Goal: Complete application form

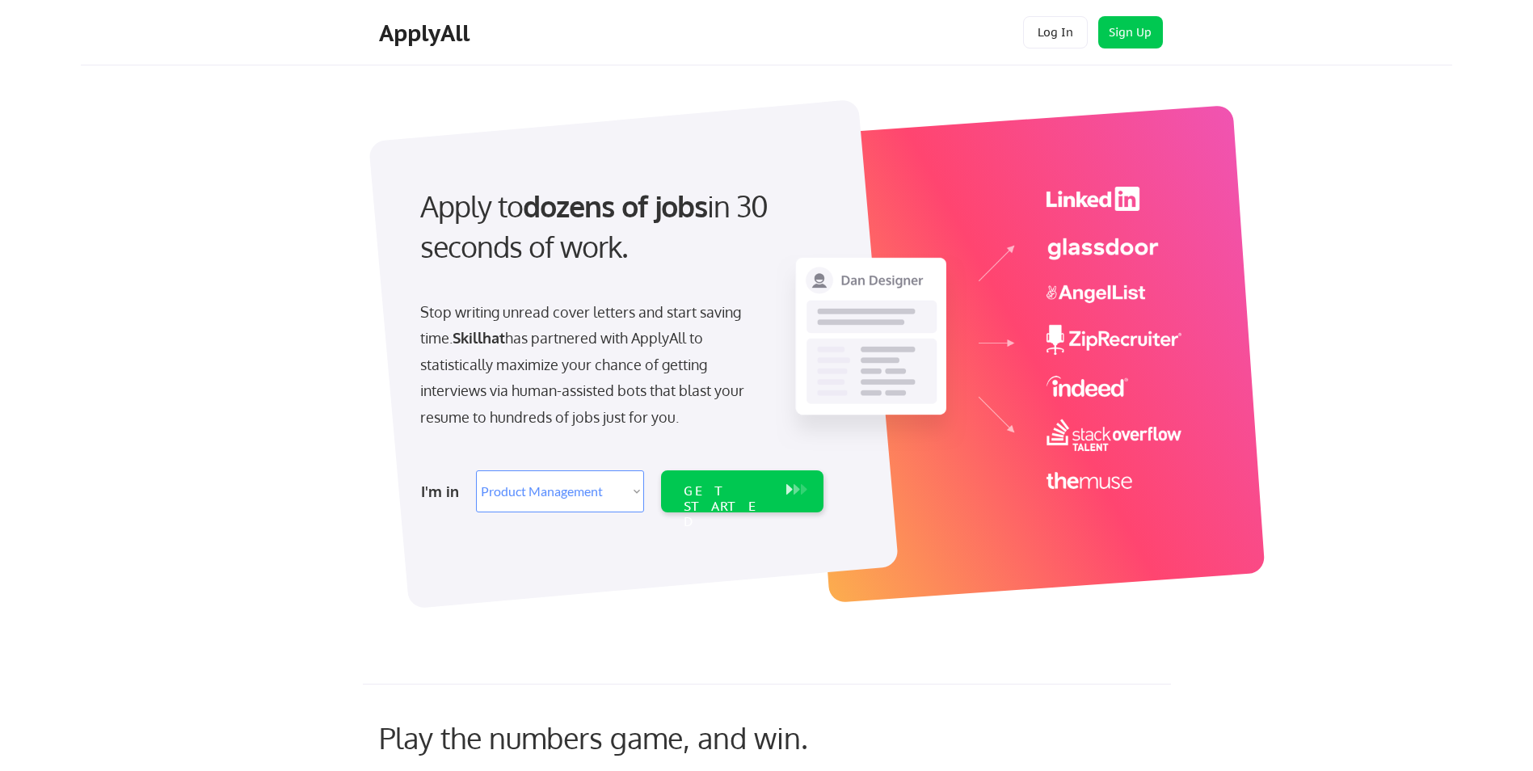
select select ""product""
click at [631, 491] on select "Select Role Web/Front-End Development Product Management UX/UI/Product Design P…" at bounding box center [560, 491] width 168 height 42
select select ""data_science___analytics""
click at [476, 470] on select "Select Role Web/Front-End Development Product Management UX/UI/Product Design P…" at bounding box center [560, 491] width 168 height 42
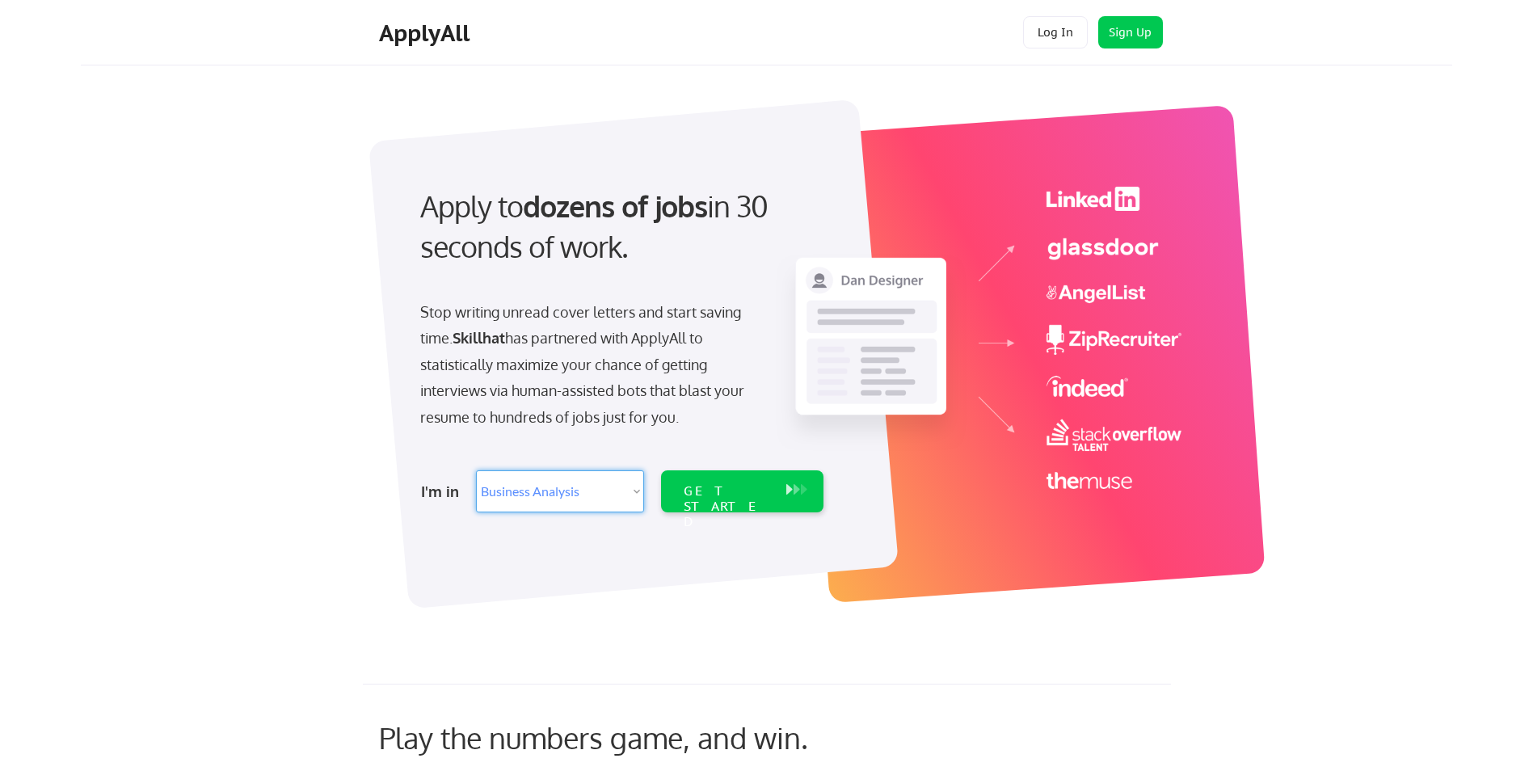
select select ""data_science___analytics""
click at [732, 493] on div "GET STARTED" at bounding box center [727, 506] width 86 height 47
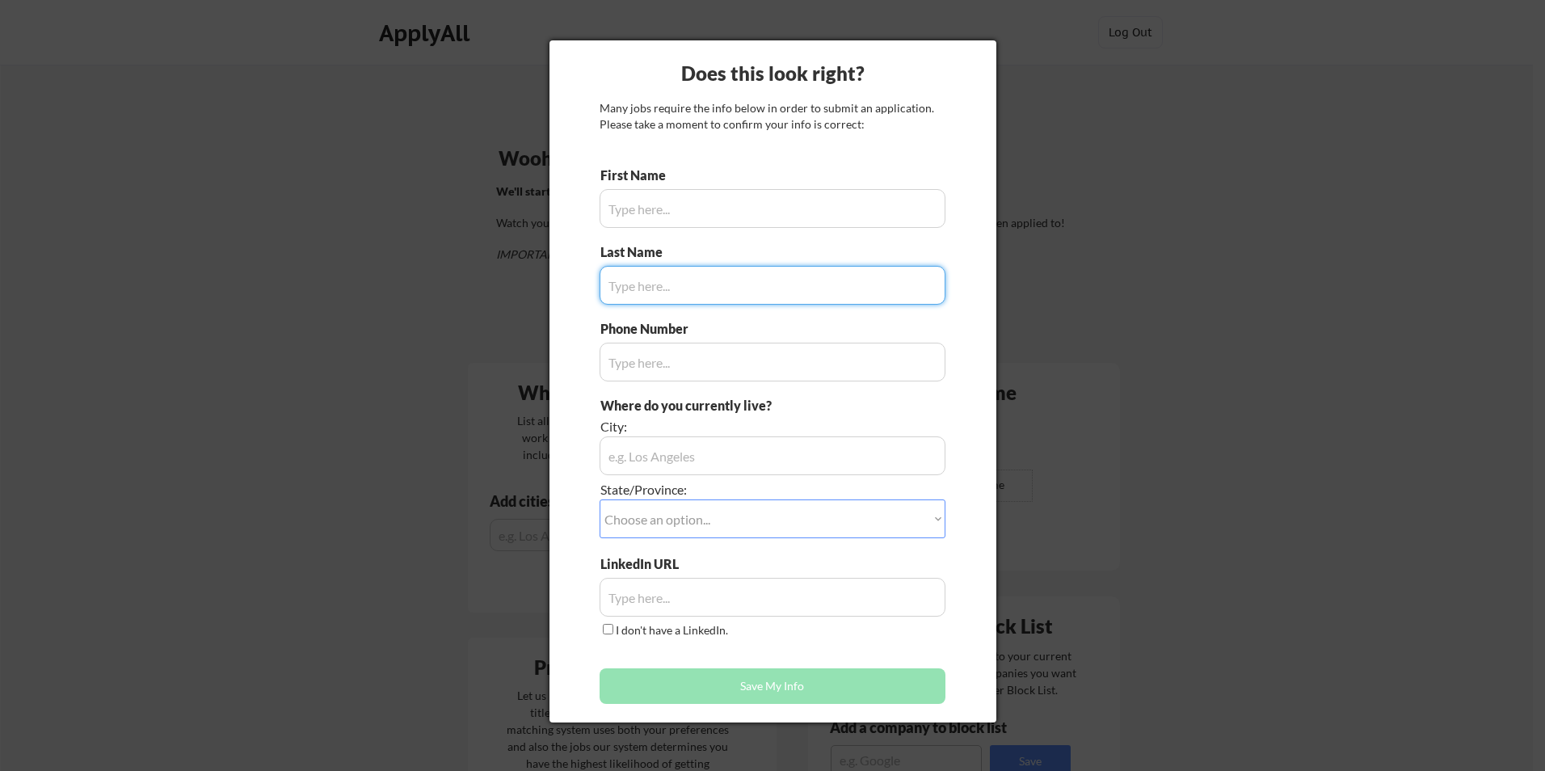
click at [736, 208] on input "input" at bounding box center [772, 208] width 346 height 39
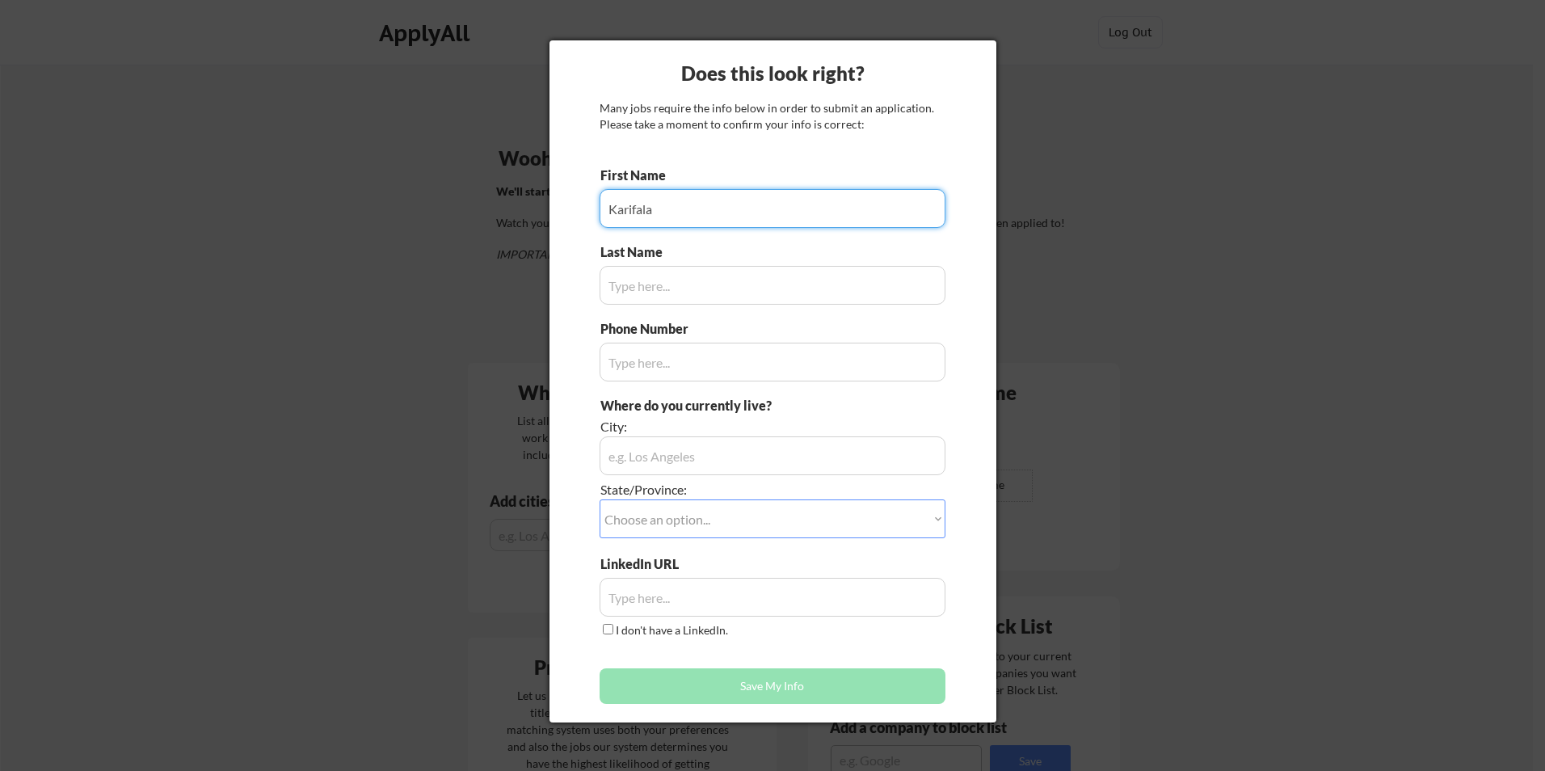
type input "Karifala"
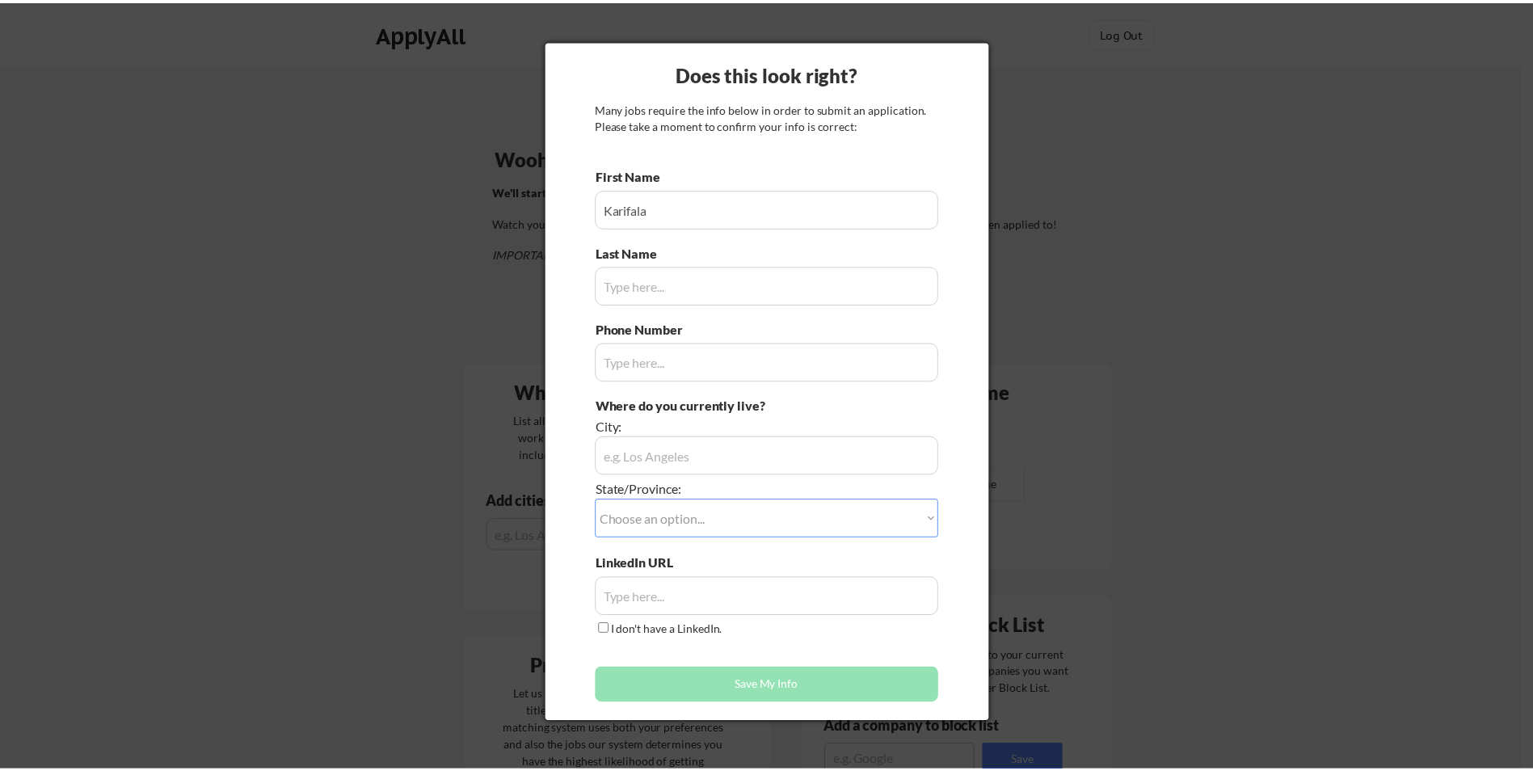
scroll to position [890, 0]
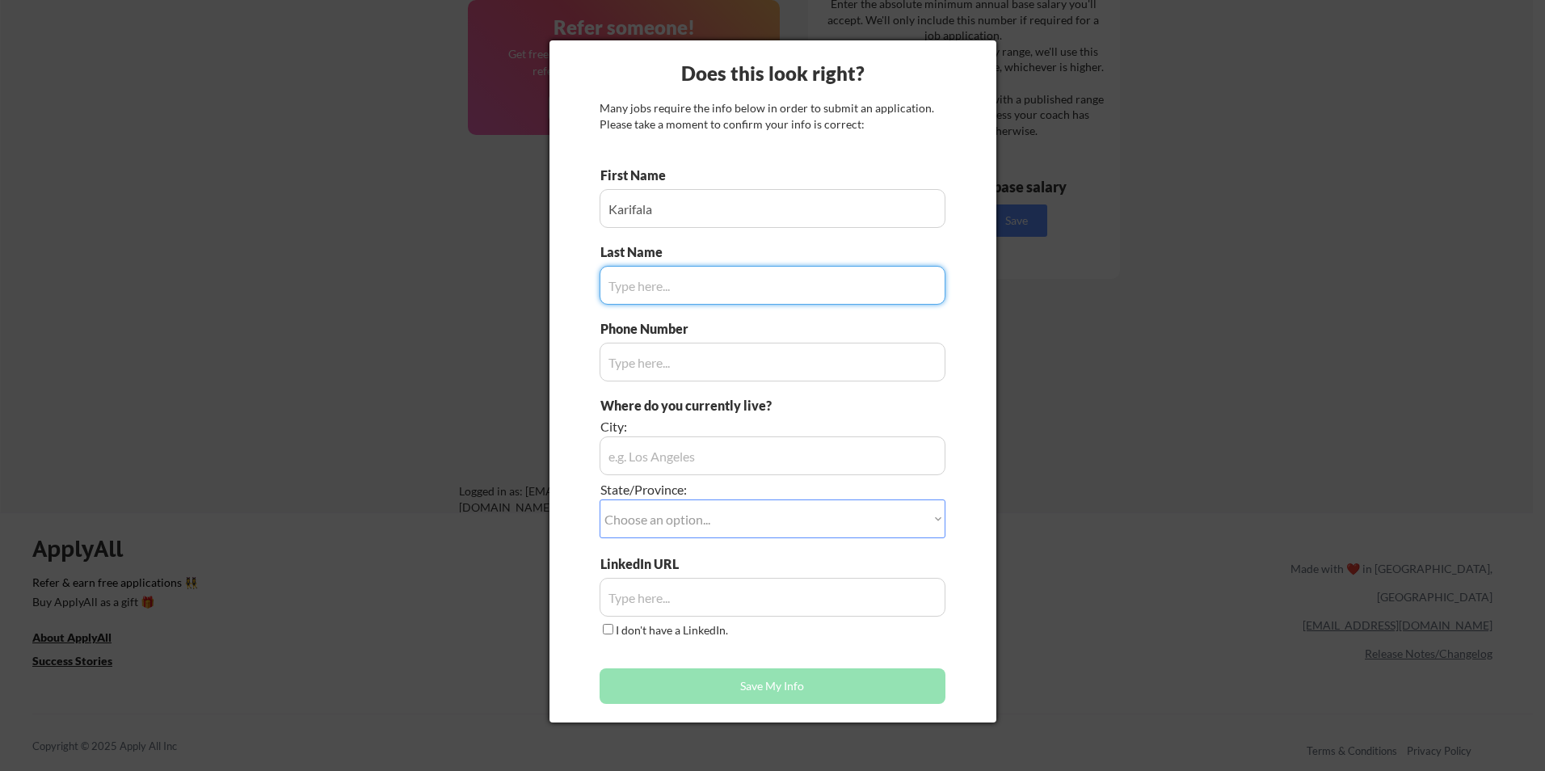
click at [730, 276] on input "input" at bounding box center [772, 285] width 346 height 39
type input "[PERSON_NAME]"
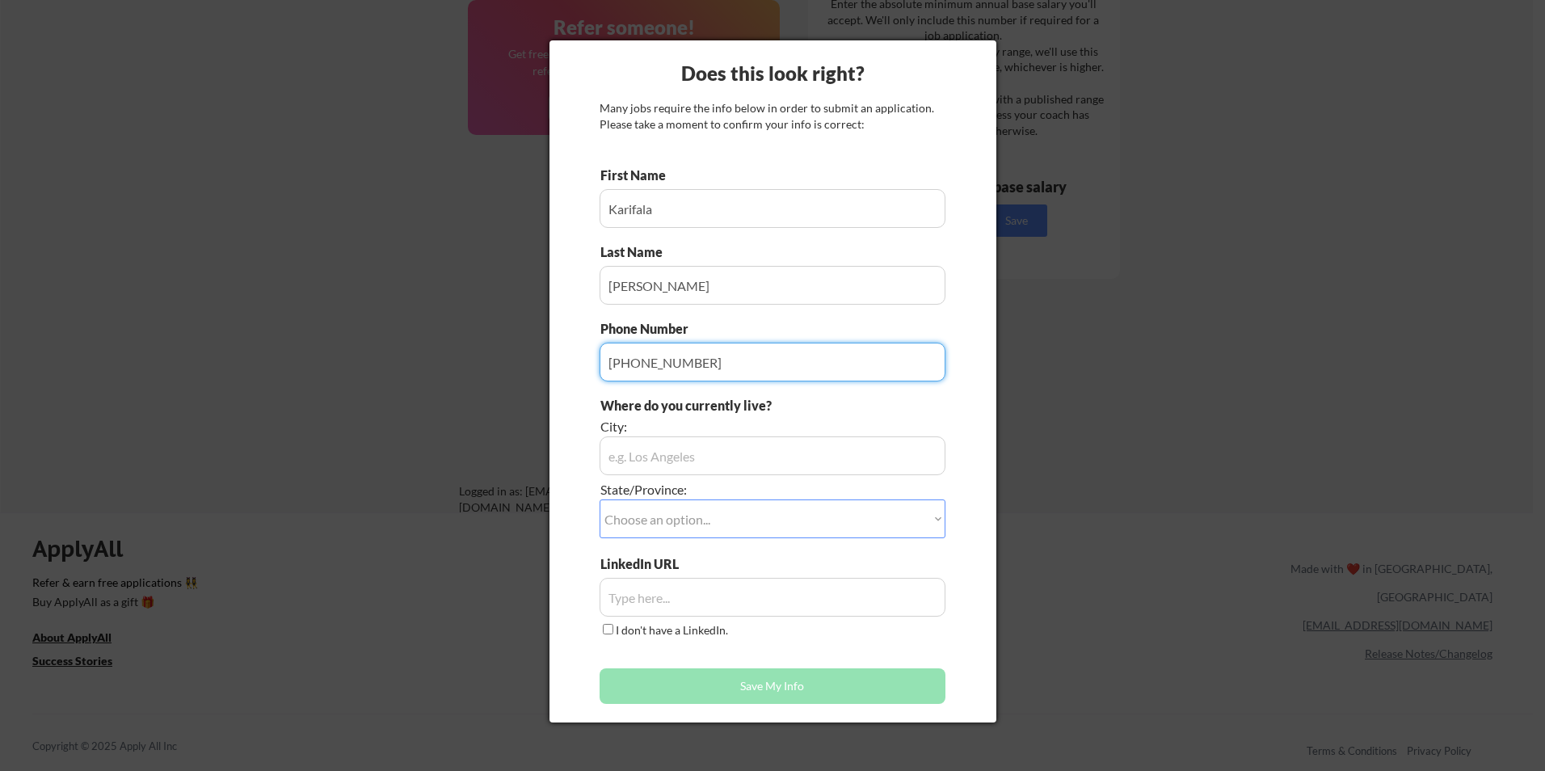
type input "[PHONE_NUMBER]"
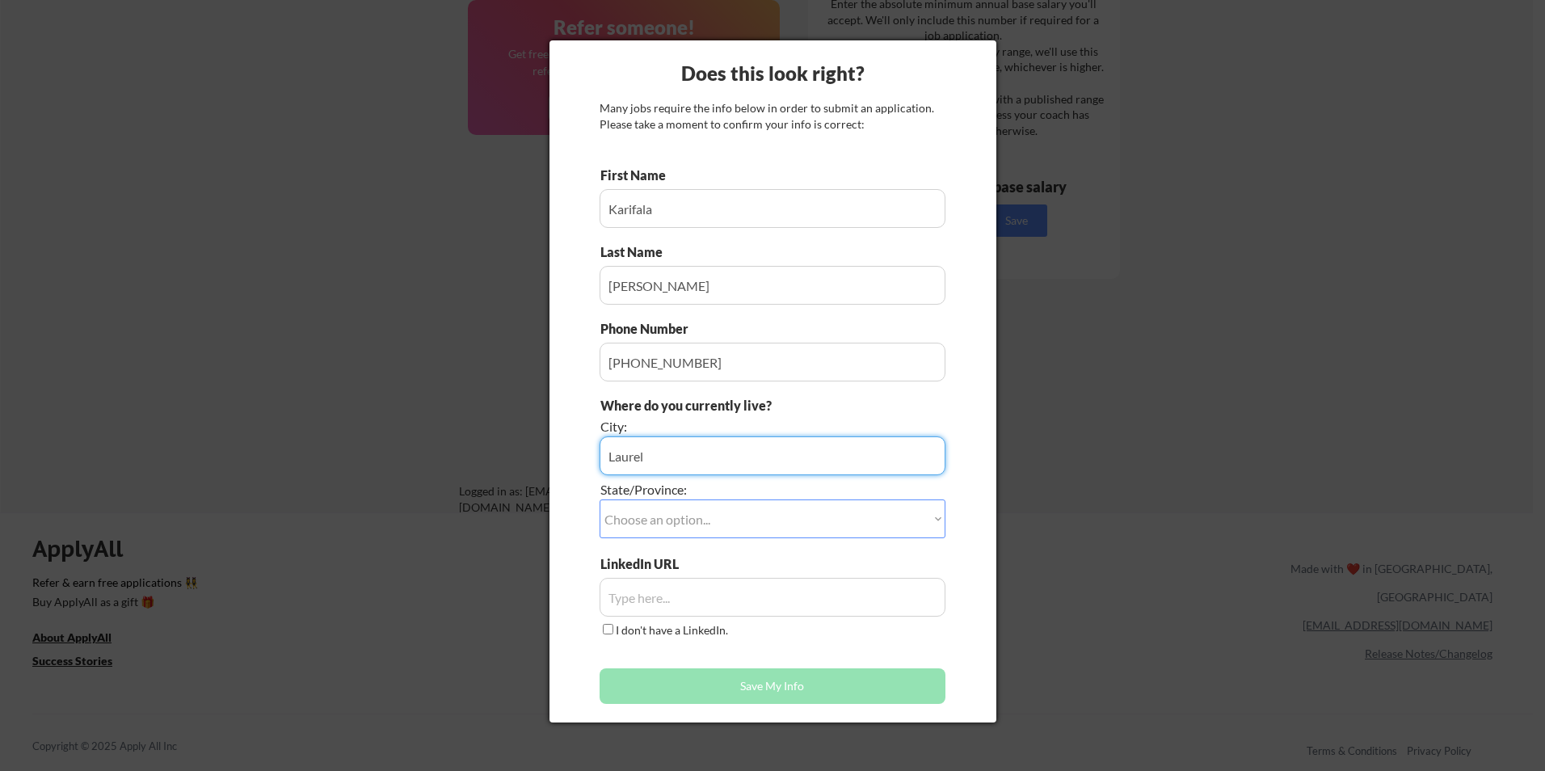
type input "Laurel"
click at [931, 517] on select "Choose an option... Other/Not Applicable [US_STATE] [US_STATE] [GEOGRAPHIC_DATA…" at bounding box center [772, 518] width 346 height 39
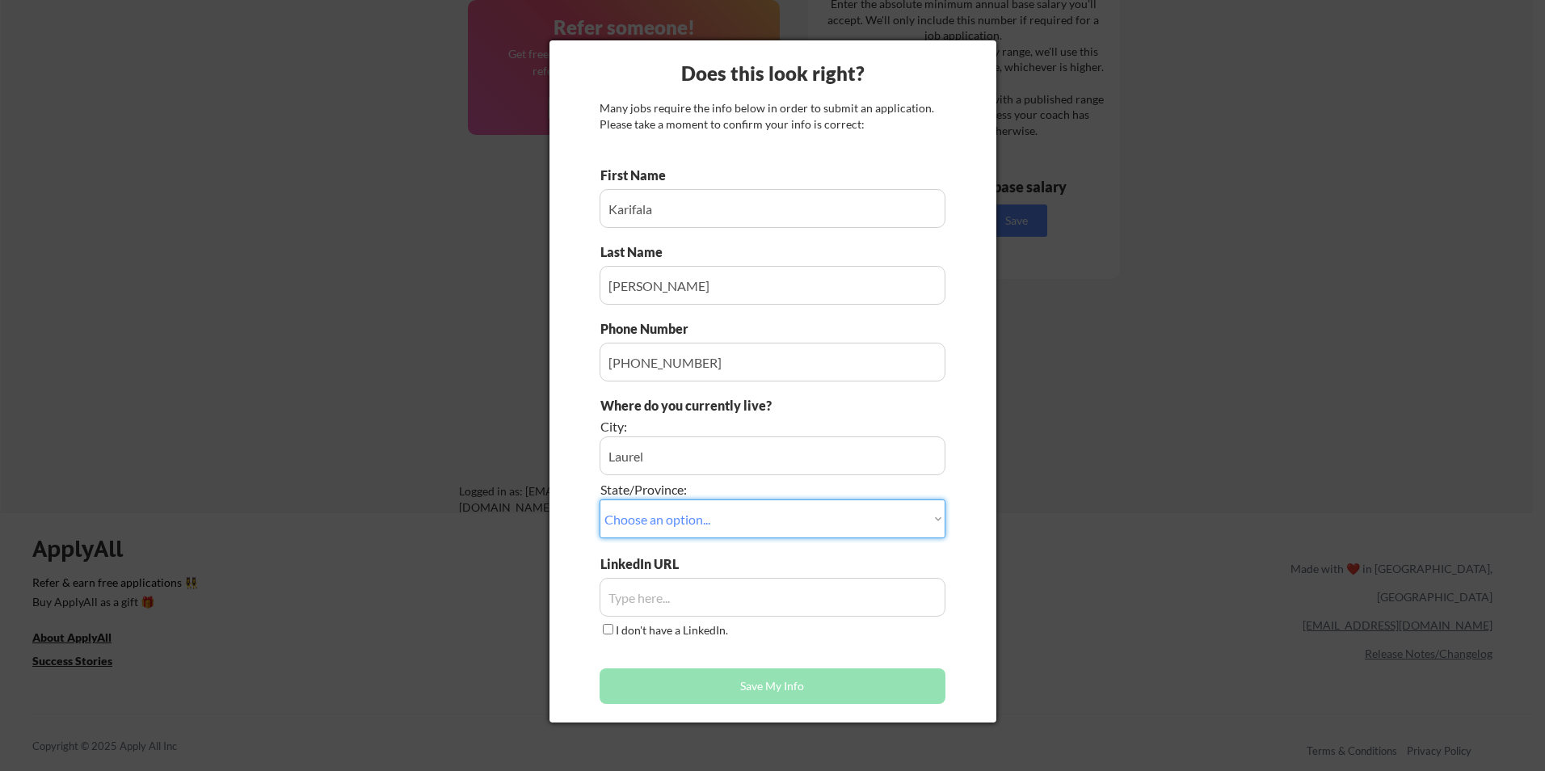
select select ""[US_STATE]""
click at [599, 499] on select "Choose an option... Other/Not Applicable [US_STATE] [US_STATE] [GEOGRAPHIC_DATA…" at bounding box center [772, 518] width 346 height 39
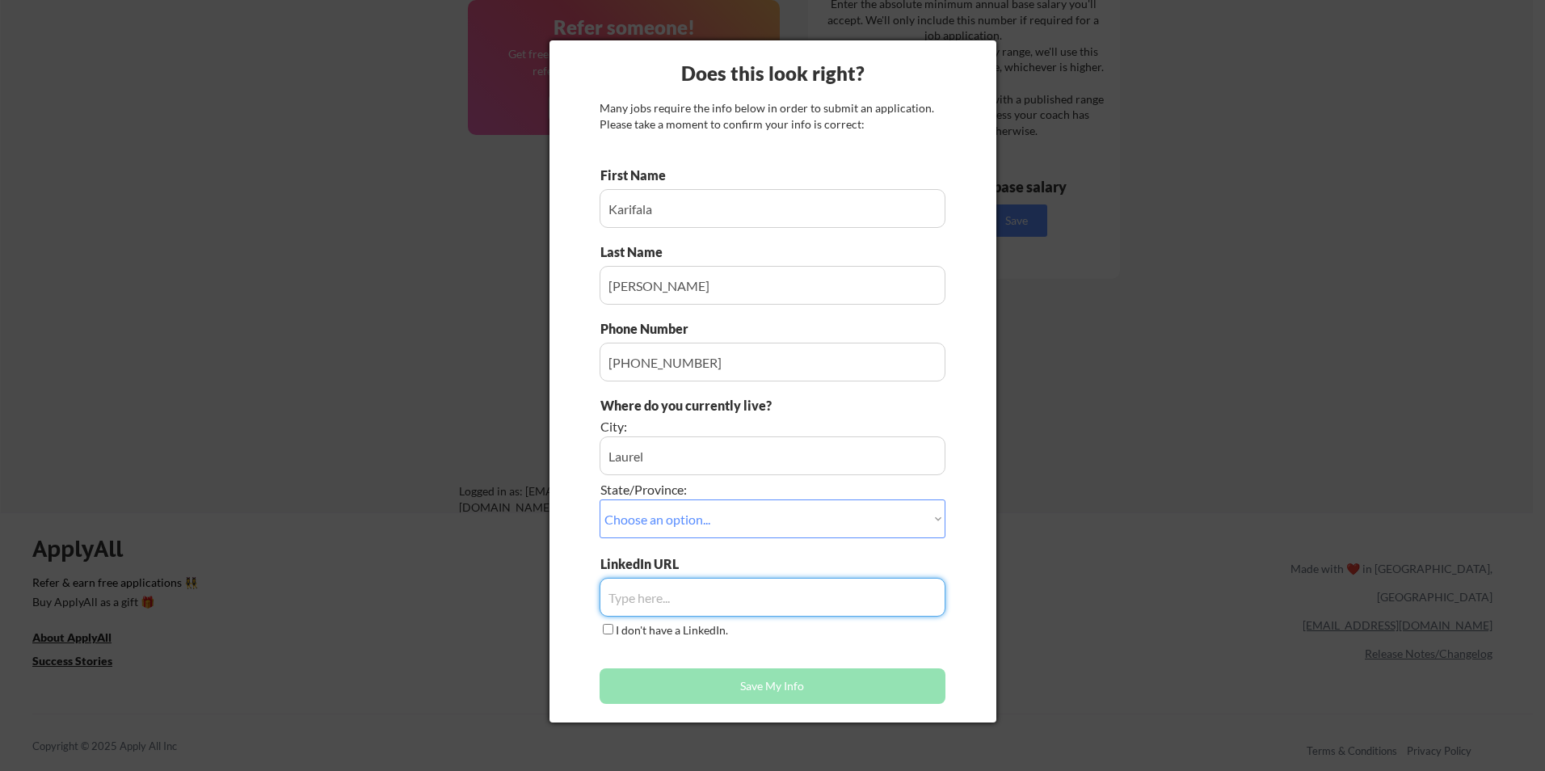
paste input "[URL][DOMAIN_NAME][PERSON_NAME]"
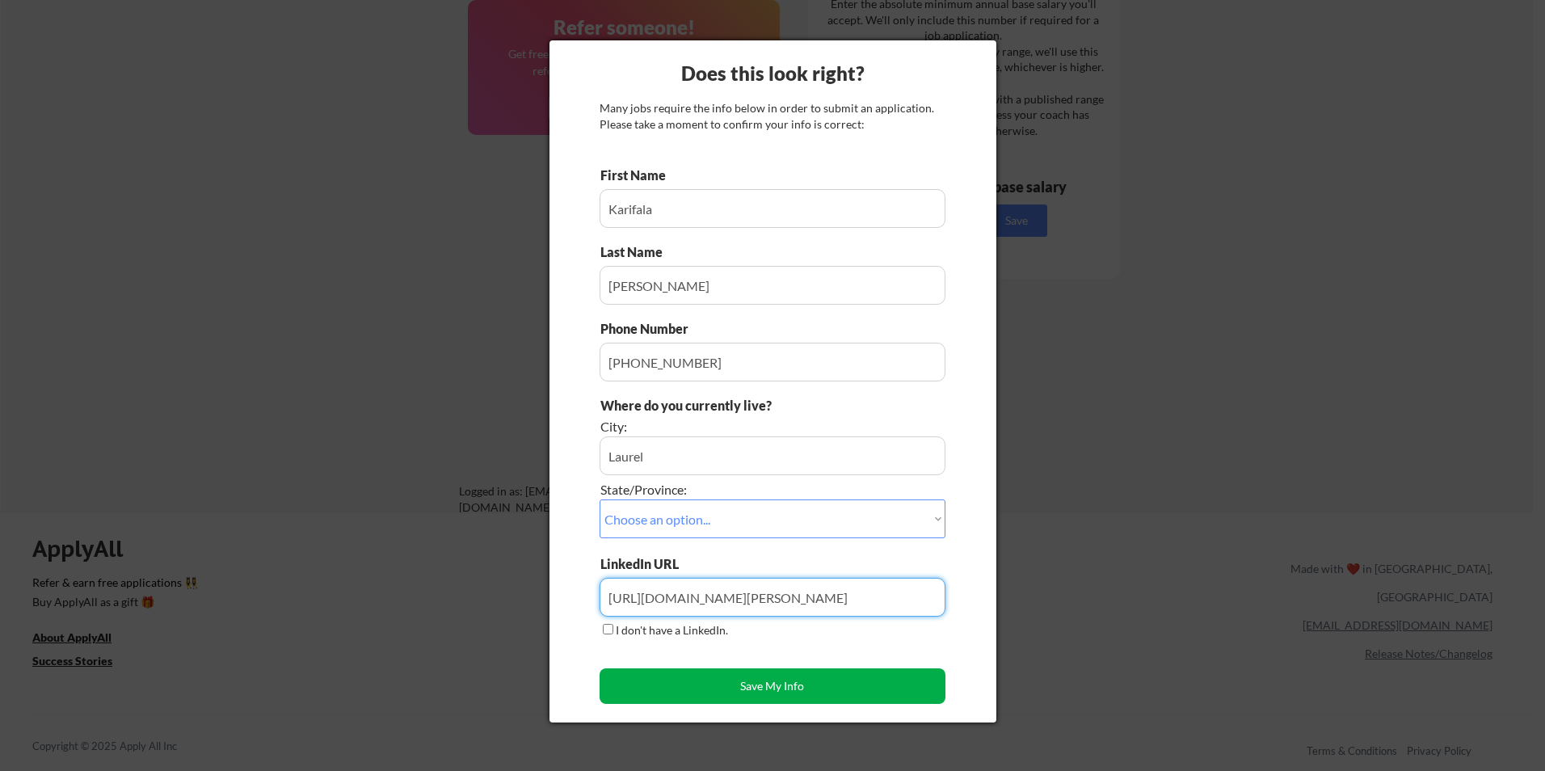
type input "[URL][DOMAIN_NAME][PERSON_NAME]"
click at [691, 685] on button "Save My Info" at bounding box center [772, 686] width 346 height 36
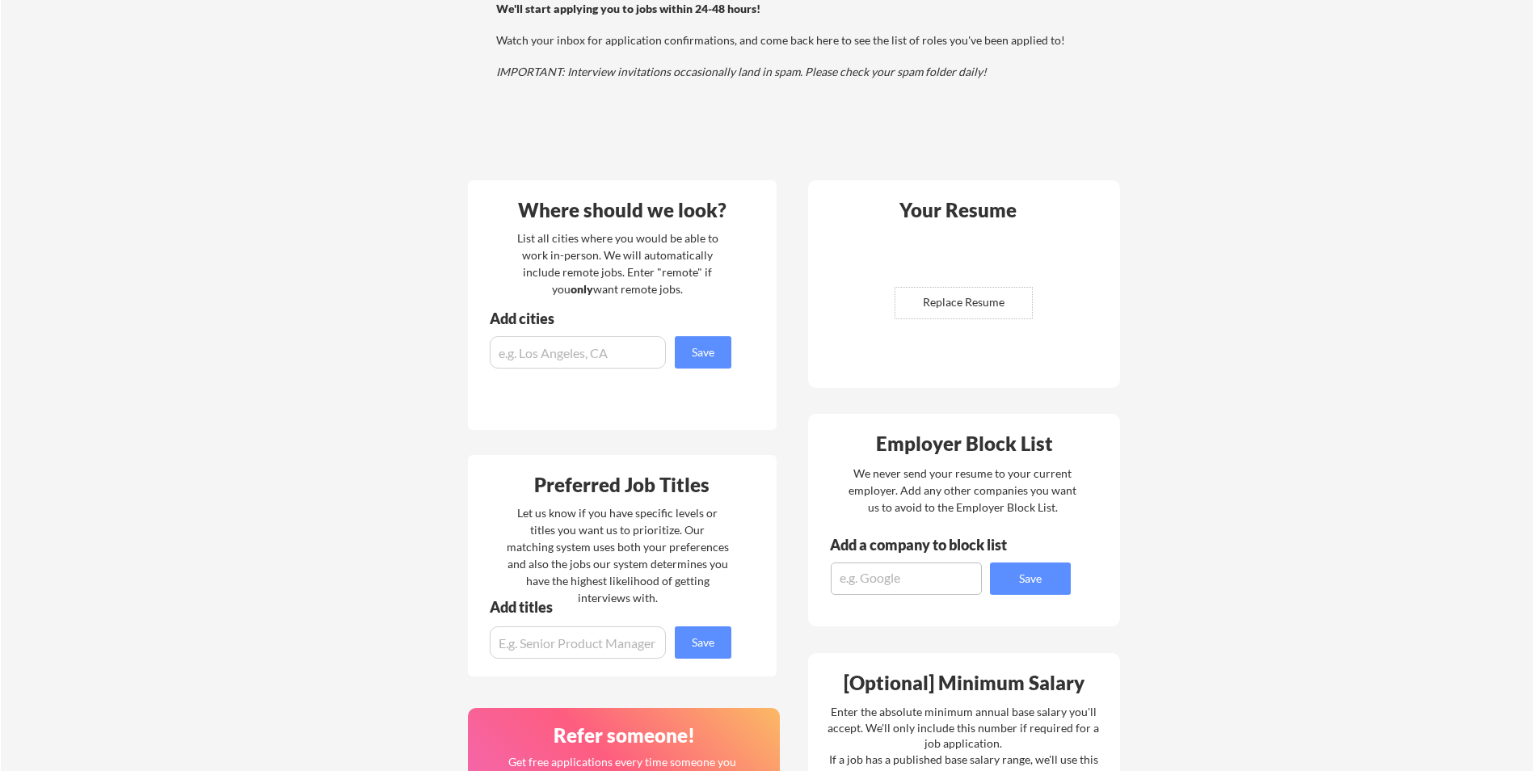
scroll to position [163, 0]
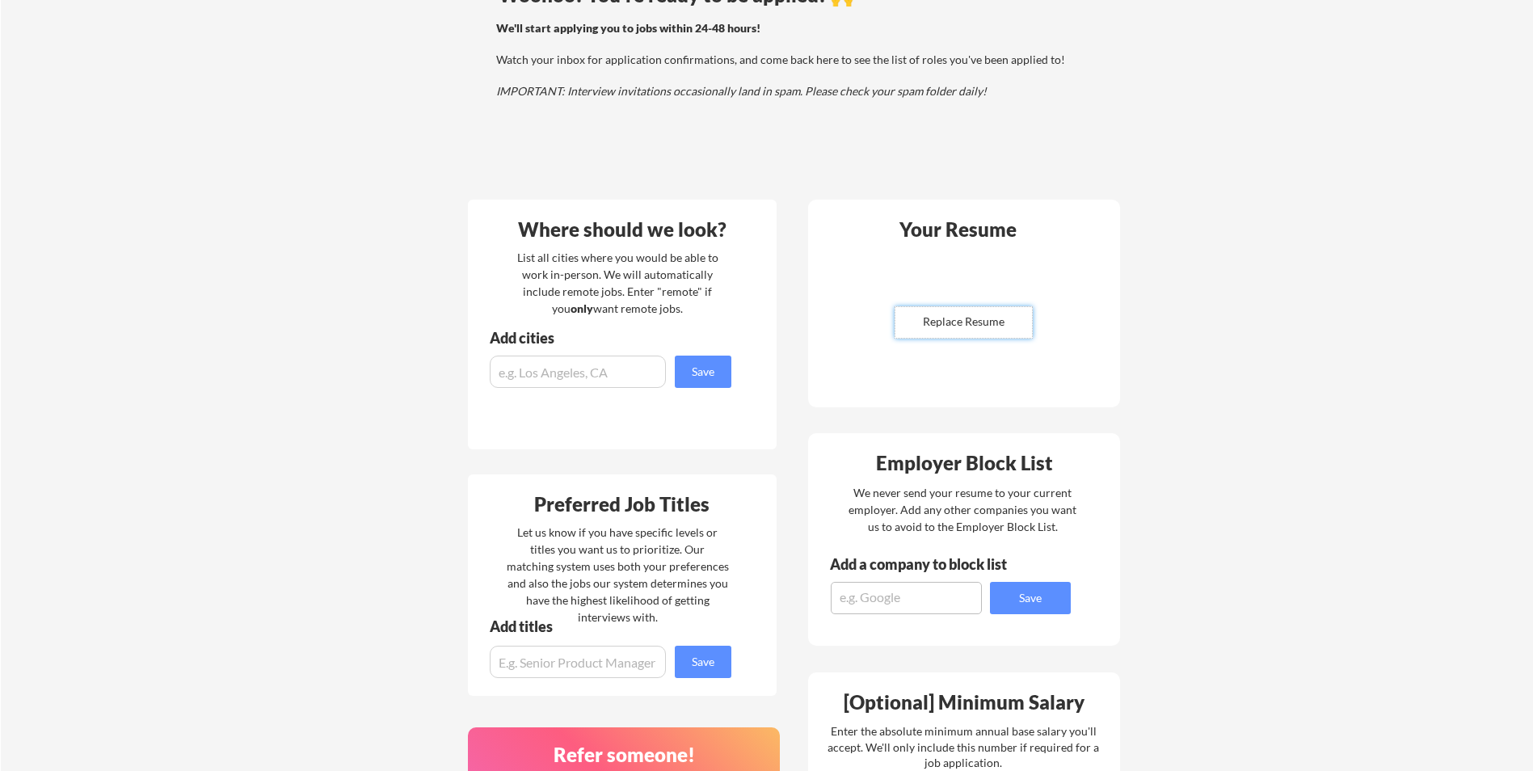
click at [926, 321] on input "file" at bounding box center [963, 322] width 137 height 31
type input "C:\fakepath\Copy of [PERSON_NAME] - Resume.pdf"
click at [985, 275] on div "Copy of [PERSON_NAME] - Resume.pdf" at bounding box center [961, 279] width 192 height 23
click at [645, 377] on input "input" at bounding box center [578, 371] width 176 height 32
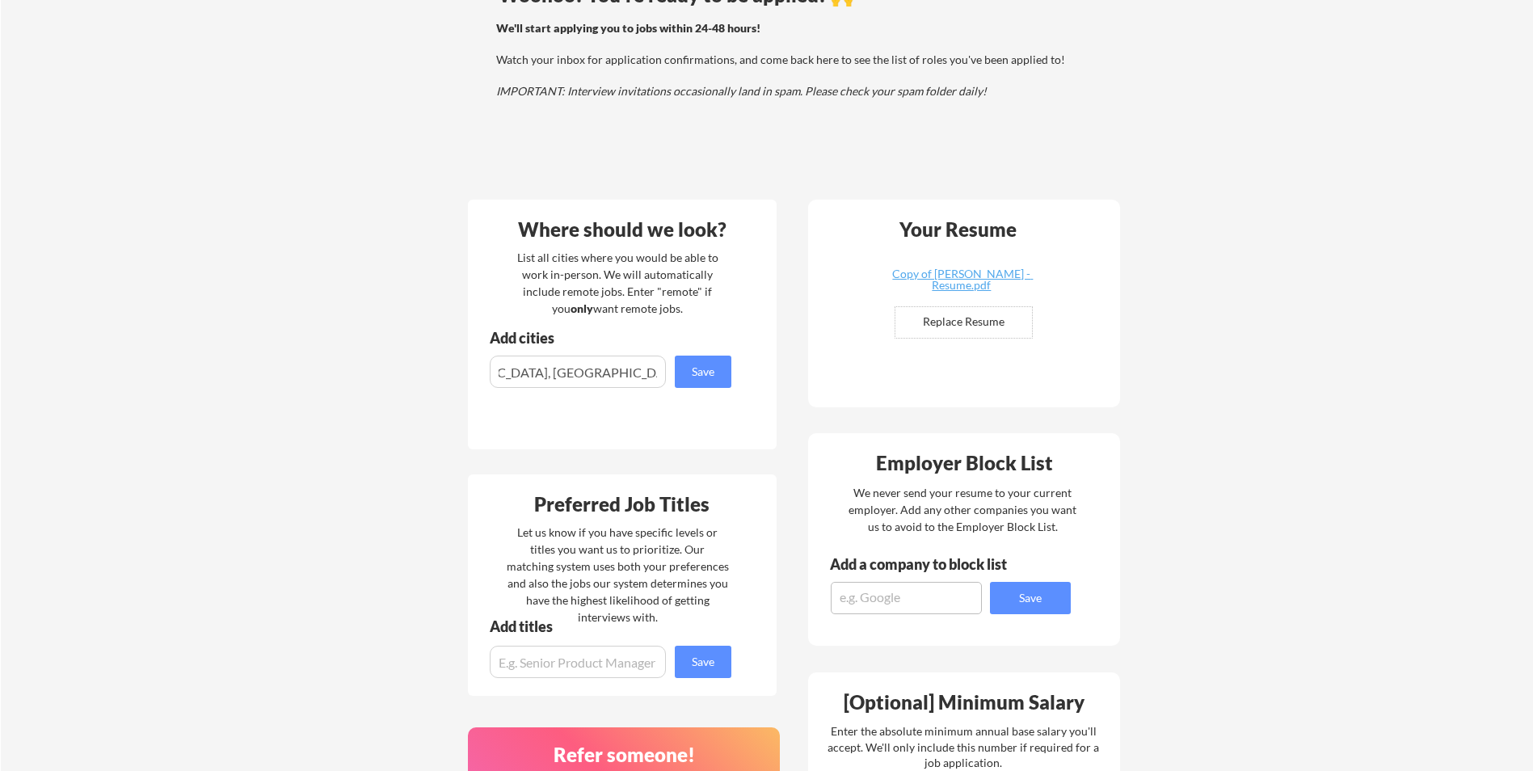
drag, startPoint x: 532, startPoint y: 375, endPoint x: 610, endPoint y: 315, distance: 98.6
click at [610, 315] on div "List all cities where you would be able to work in-person. We will automaticall…" at bounding box center [618, 283] width 222 height 68
click at [659, 375] on input "input" at bounding box center [578, 371] width 176 height 32
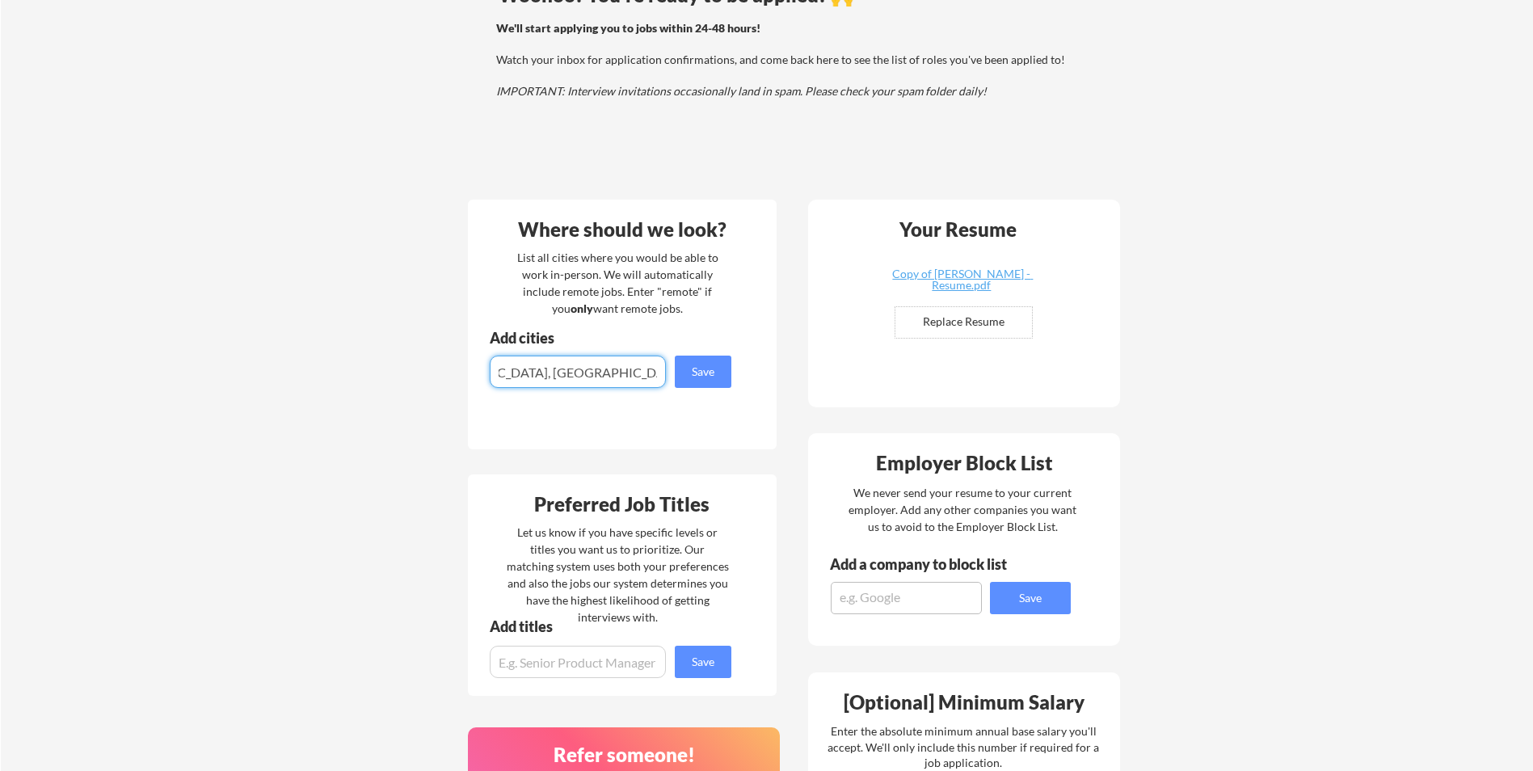
click at [660, 372] on input "input" at bounding box center [578, 371] width 176 height 32
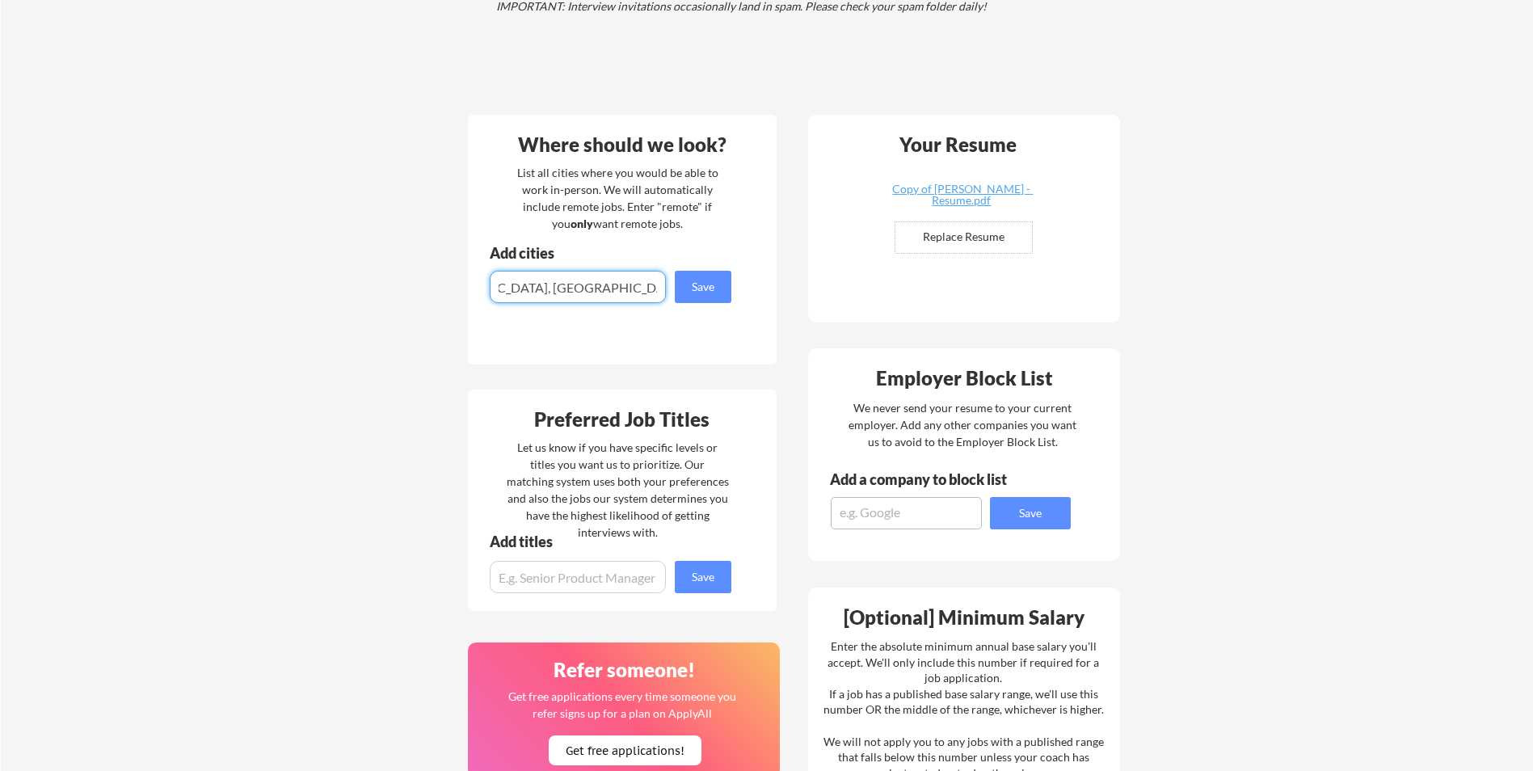
scroll to position [486, 0]
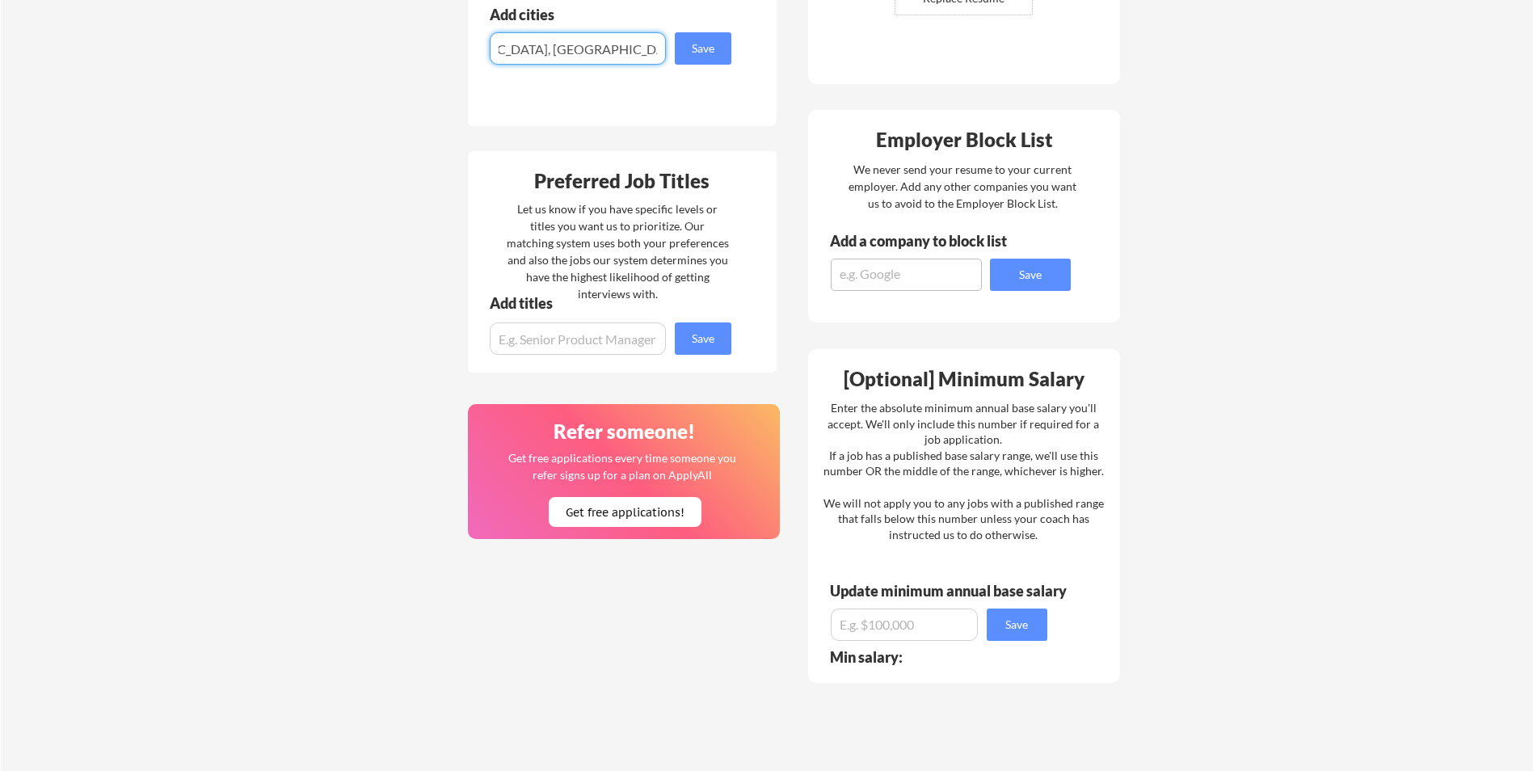
type input "[GEOGRAPHIC_DATA], [GEOGRAPHIC_DATA] [GEOGRAPHIC_DATA], [GEOGRAPHIC_DATA] [GEOG…"
click at [586, 346] on input "input" at bounding box center [578, 338] width 176 height 32
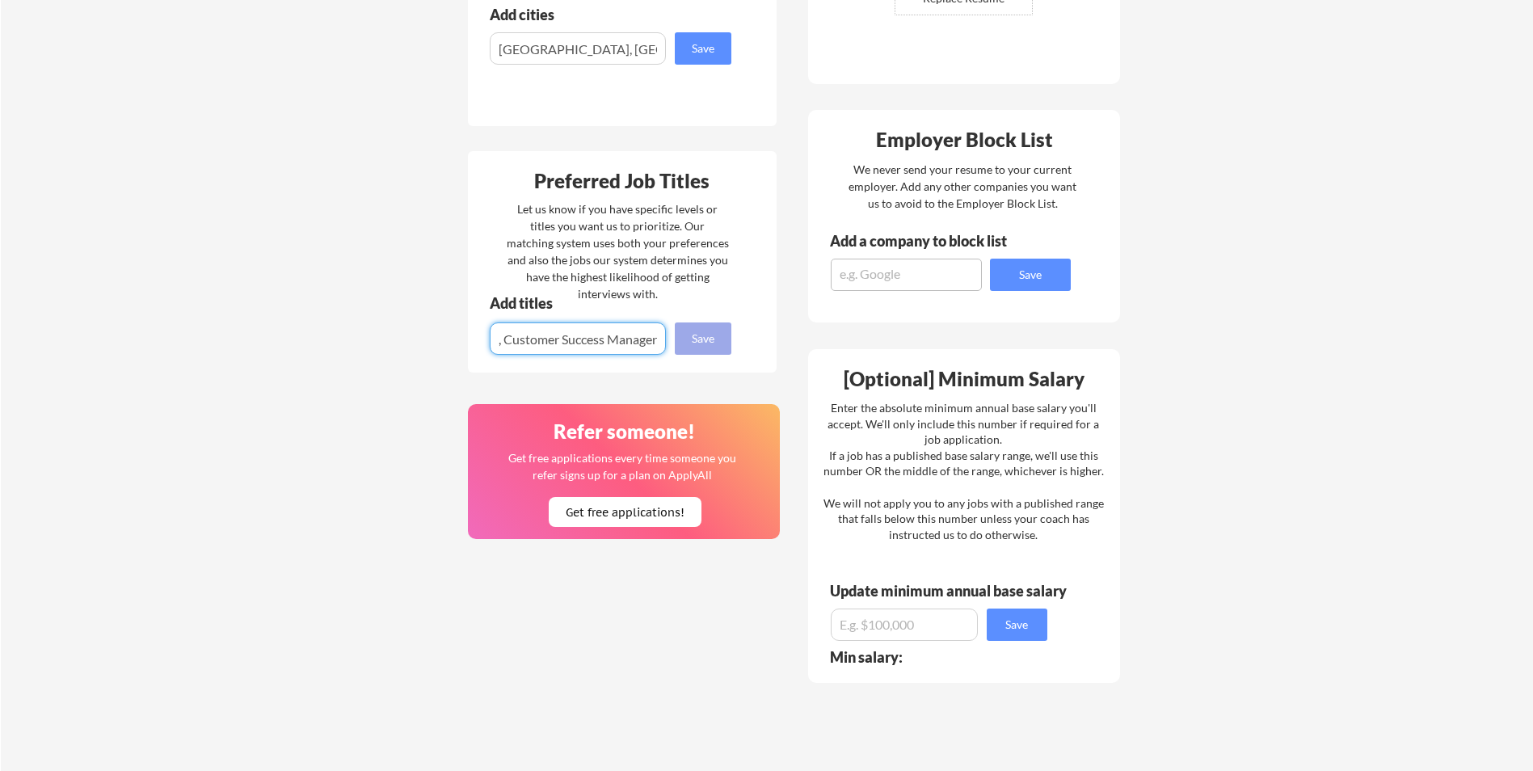
type input "Mid Level Business Analyst, Customer Success Manager"
click at [716, 336] on button "Save" at bounding box center [703, 338] width 57 height 32
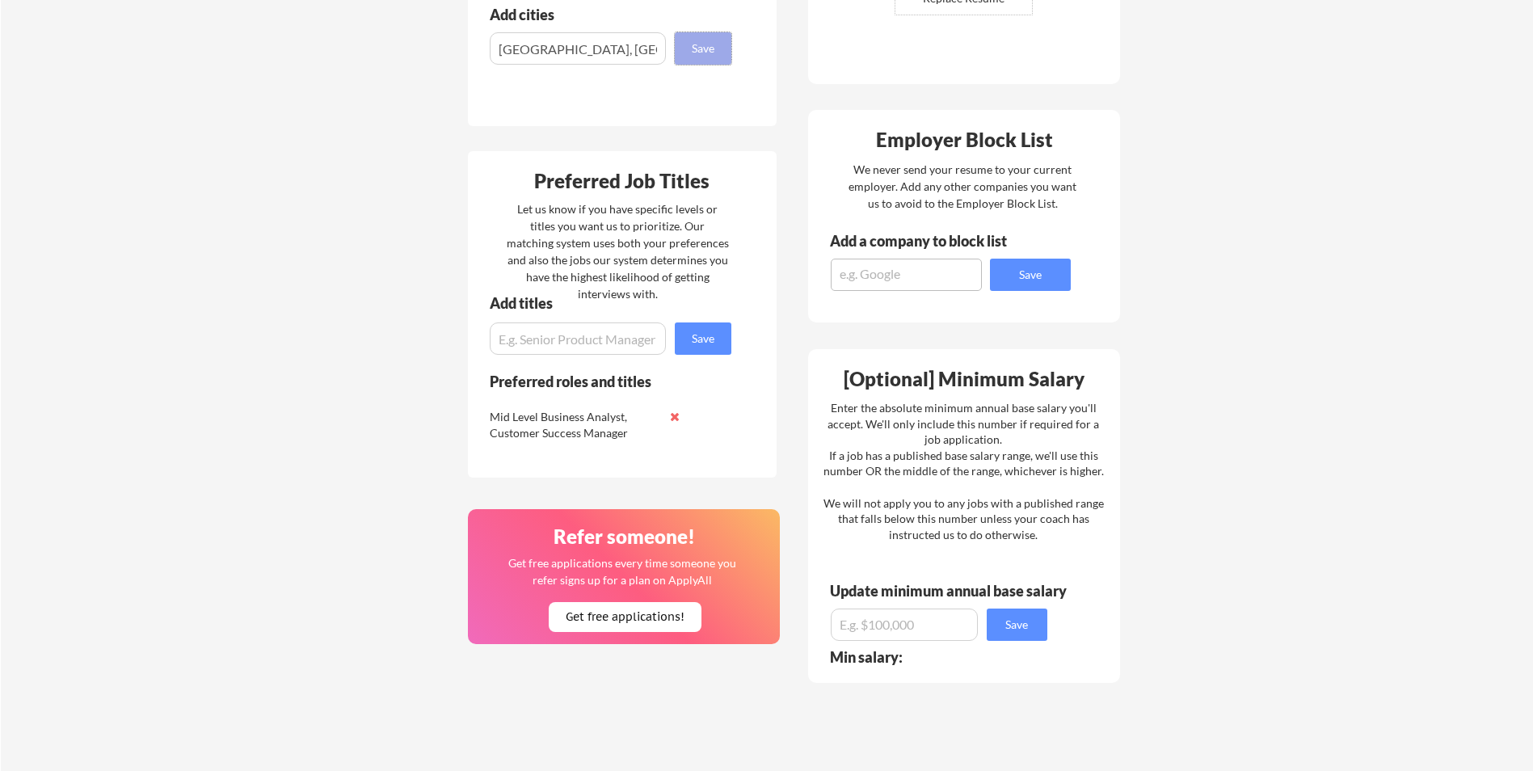
click at [717, 46] on button "Save" at bounding box center [703, 48] width 57 height 32
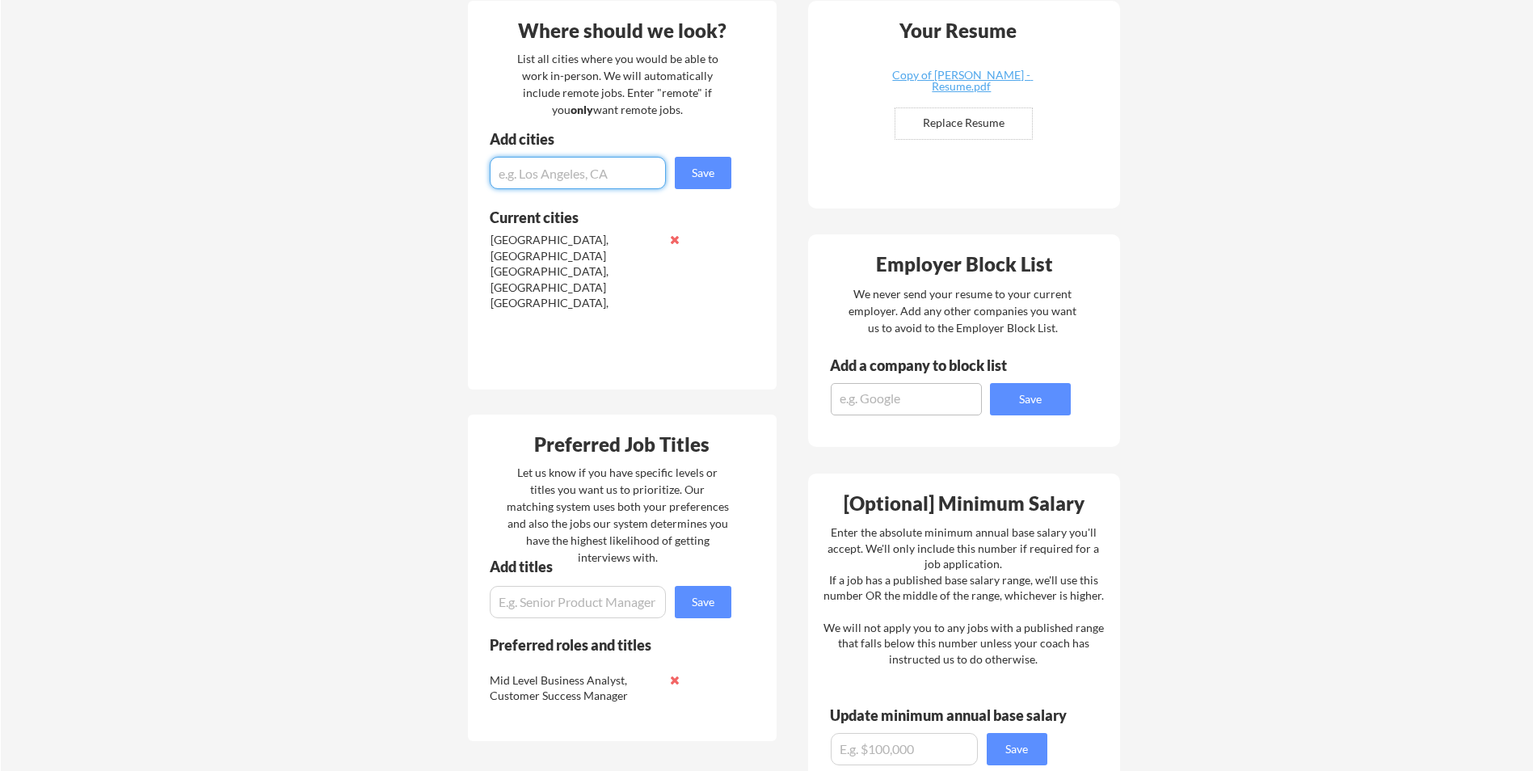
scroll to position [406, 0]
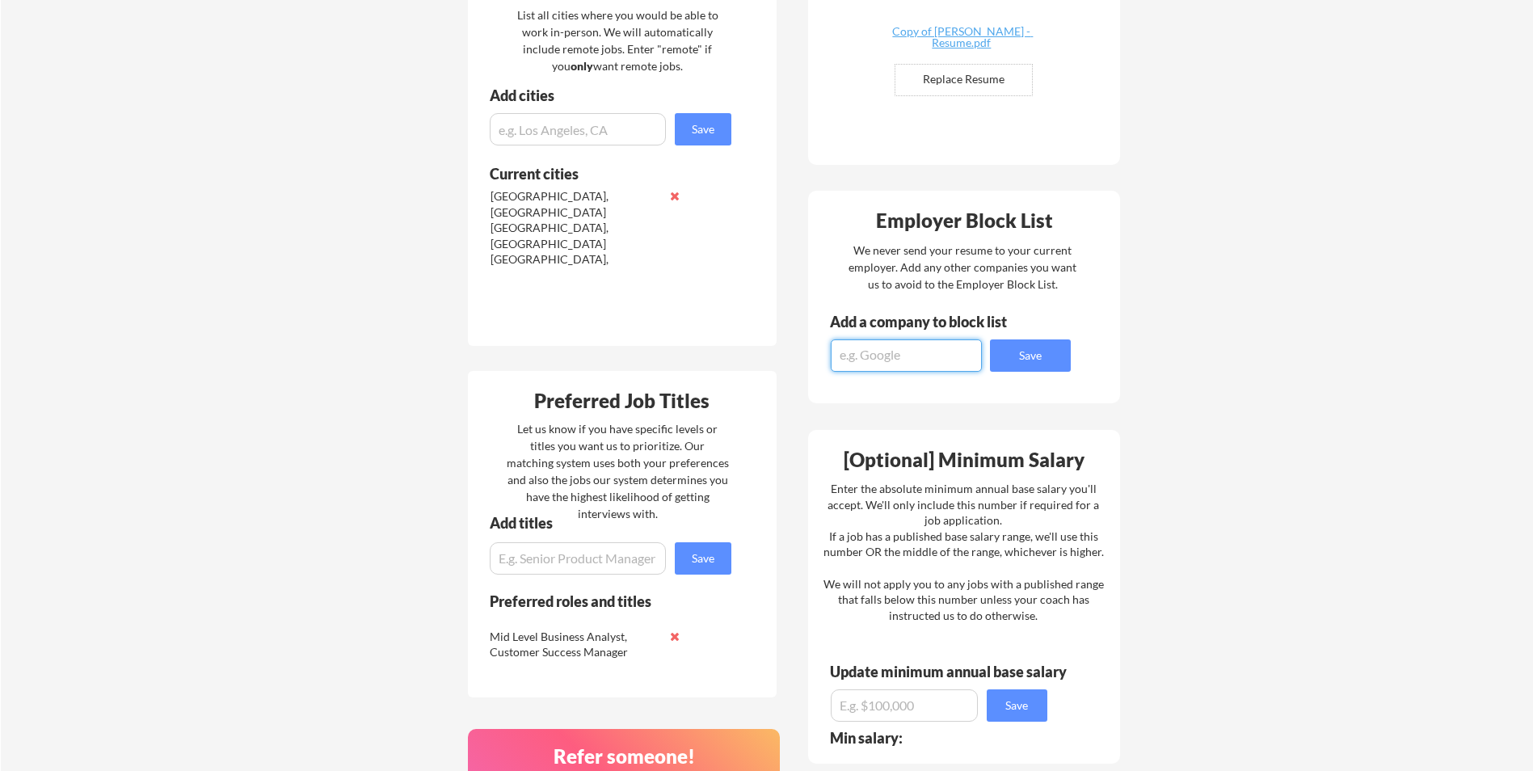
click at [930, 363] on textarea at bounding box center [906, 355] width 151 height 32
type textarea "[PERSON_NAME] Living"
click at [1037, 362] on button "Save" at bounding box center [1030, 355] width 81 height 32
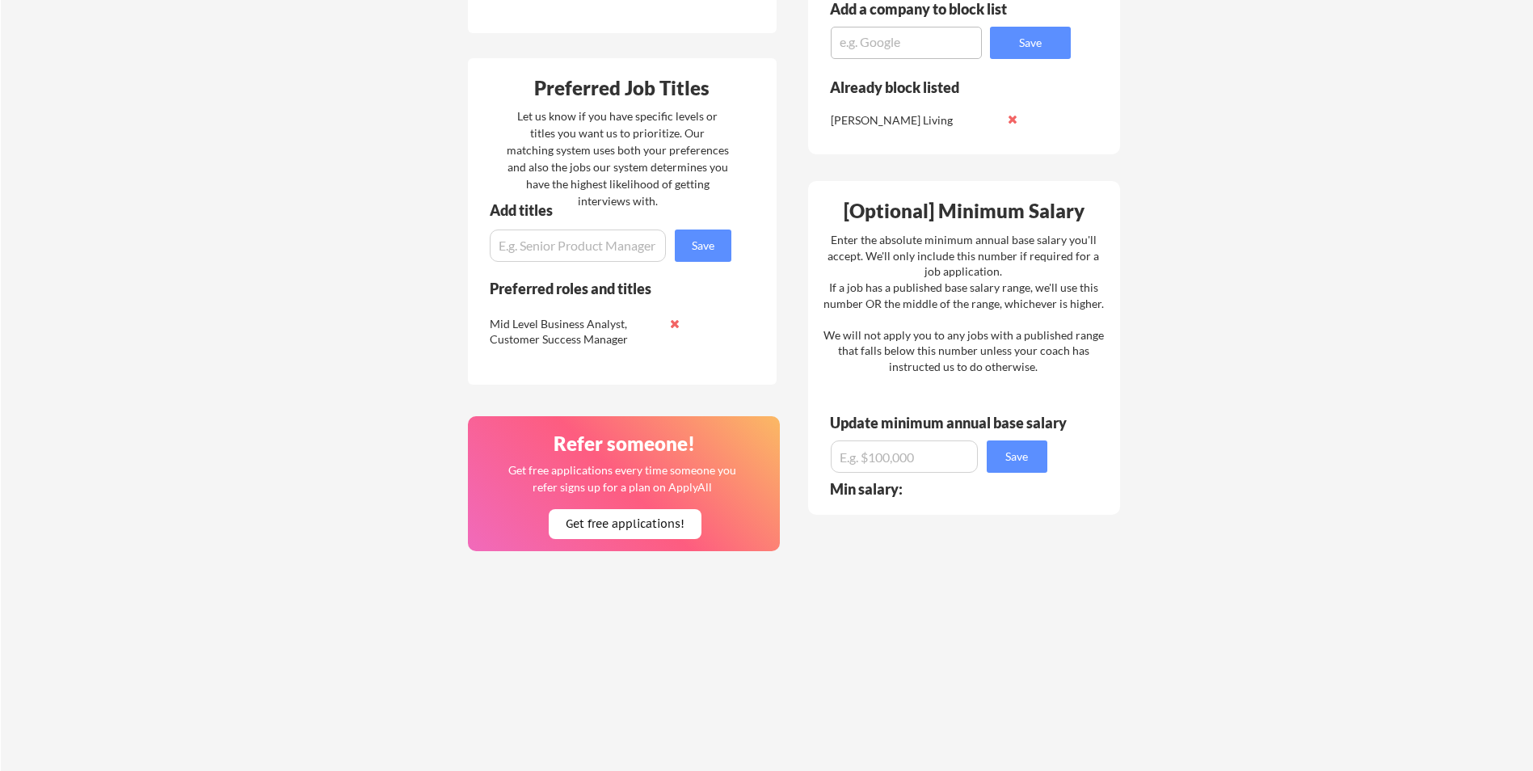
scroll to position [648, 0]
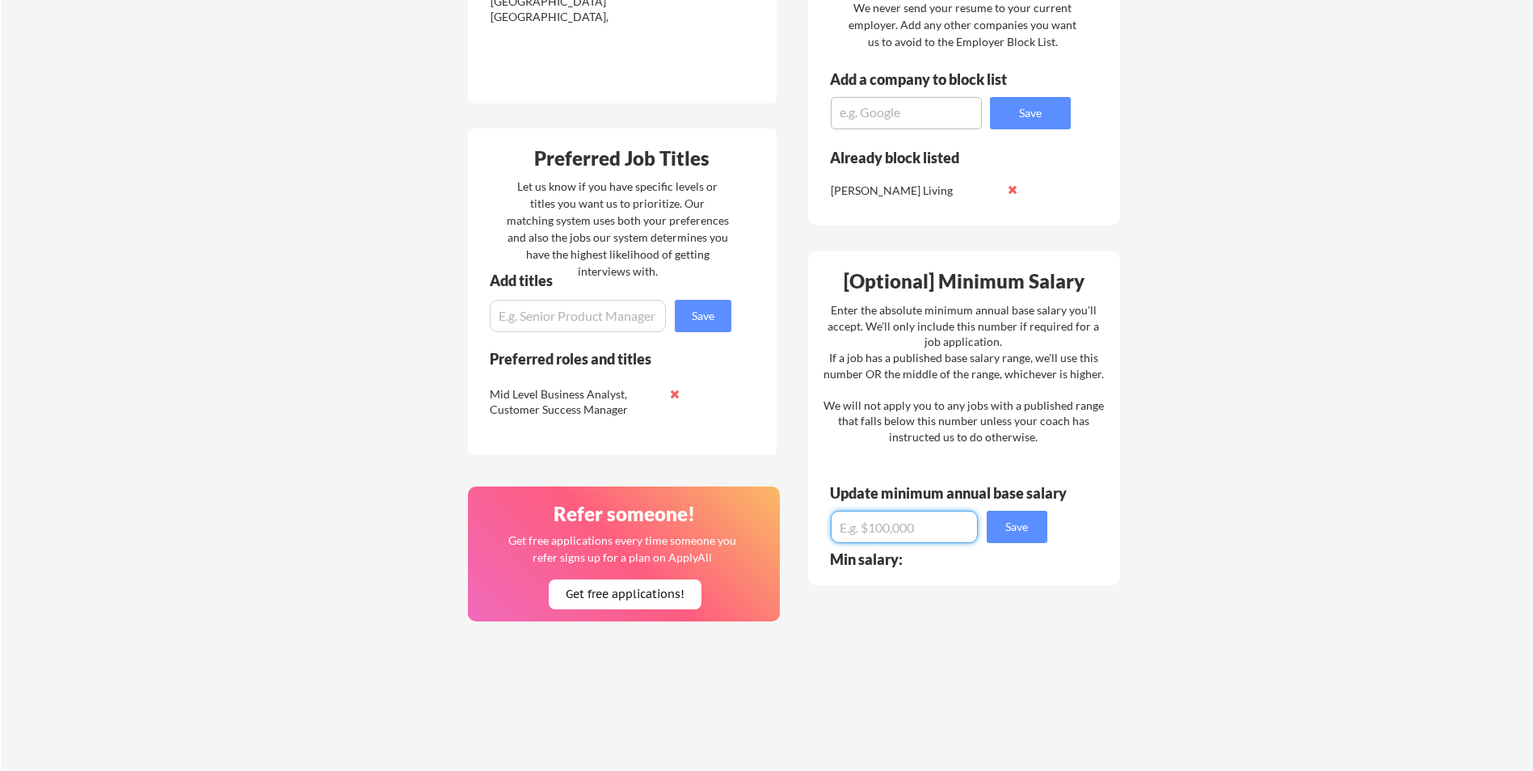
click at [906, 527] on input "input" at bounding box center [904, 527] width 147 height 32
click at [1022, 529] on button "Save" at bounding box center [1017, 527] width 61 height 32
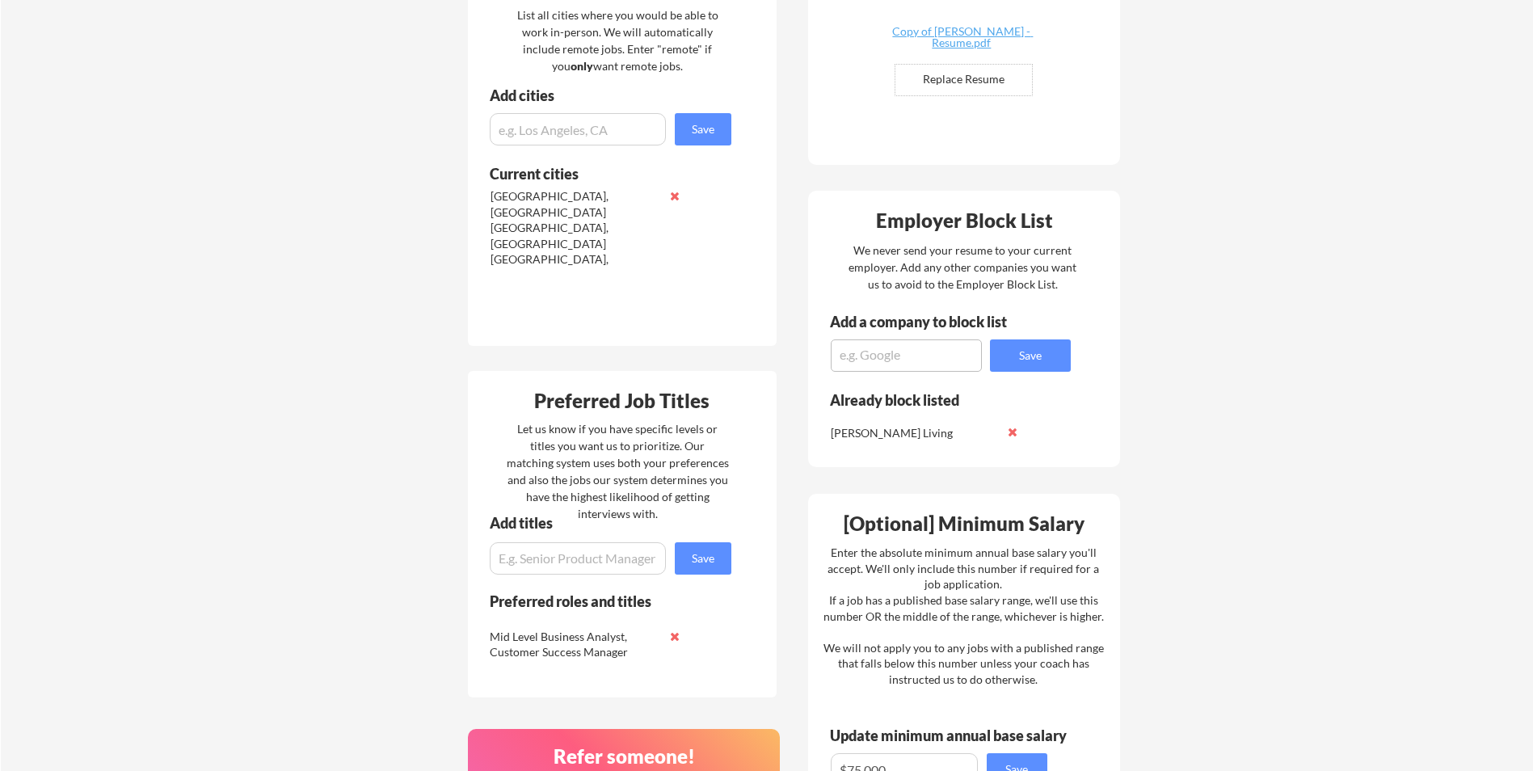
scroll to position [0, 0]
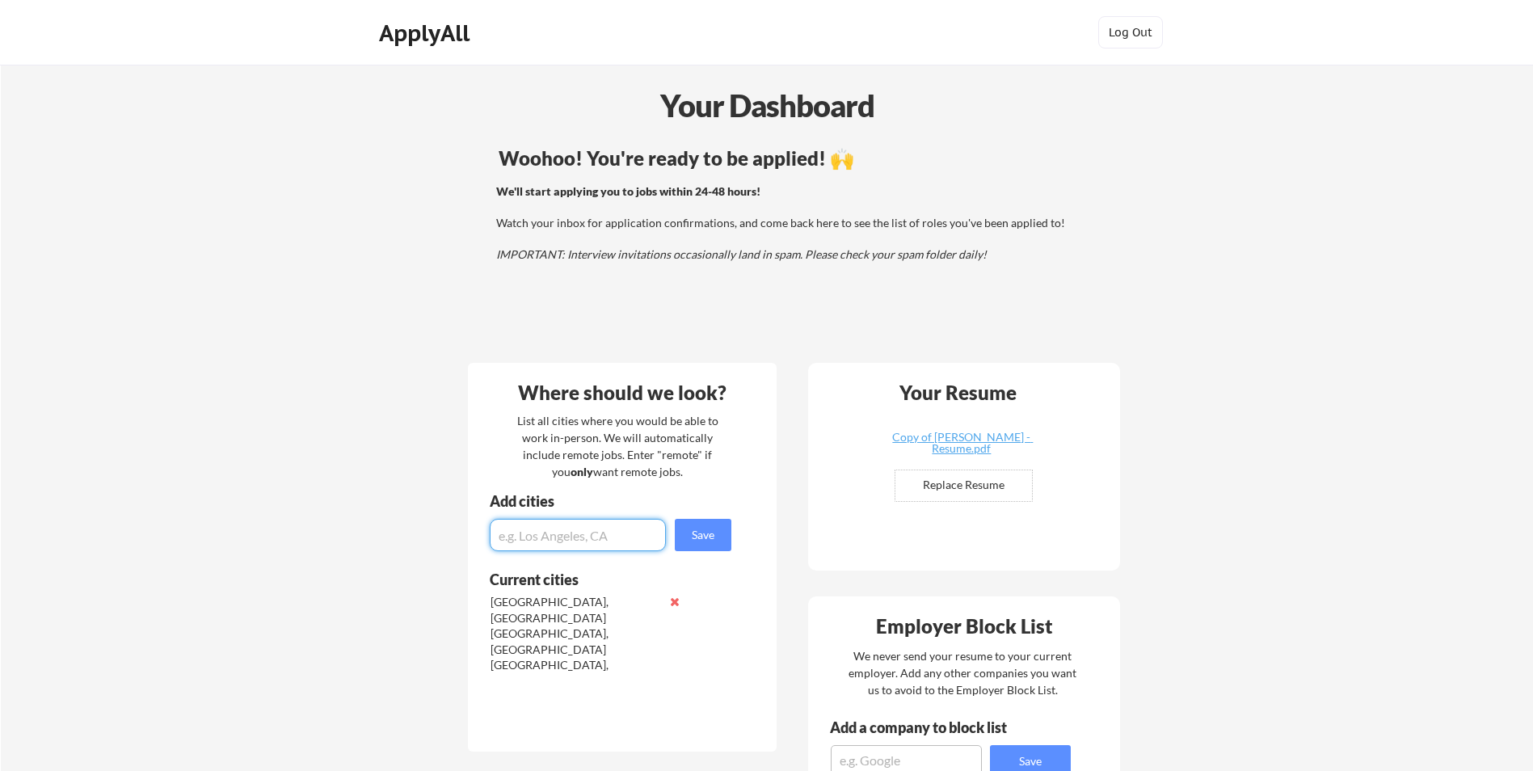
click at [637, 541] on input "input" at bounding box center [578, 535] width 176 height 32
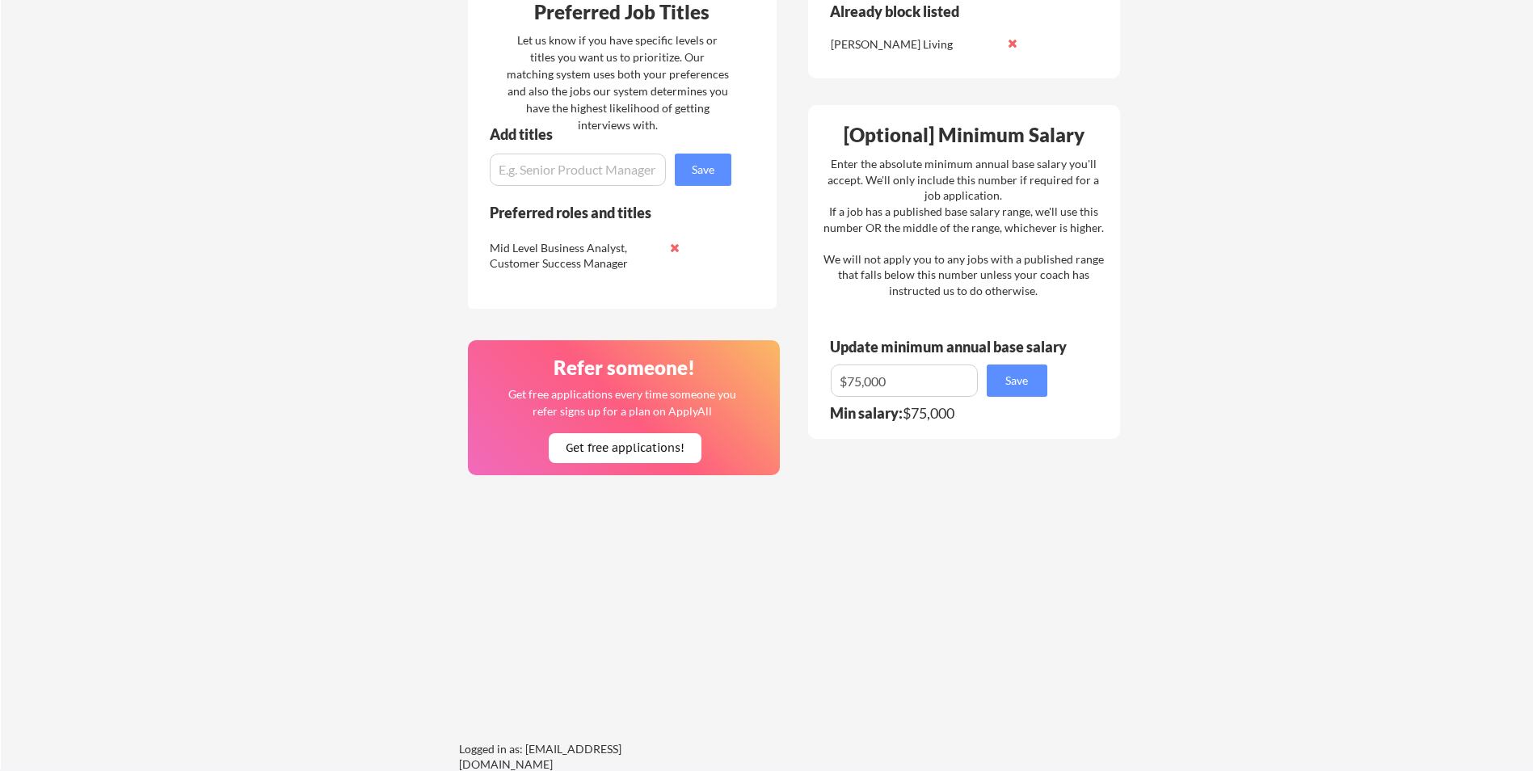
scroll to position [808, 0]
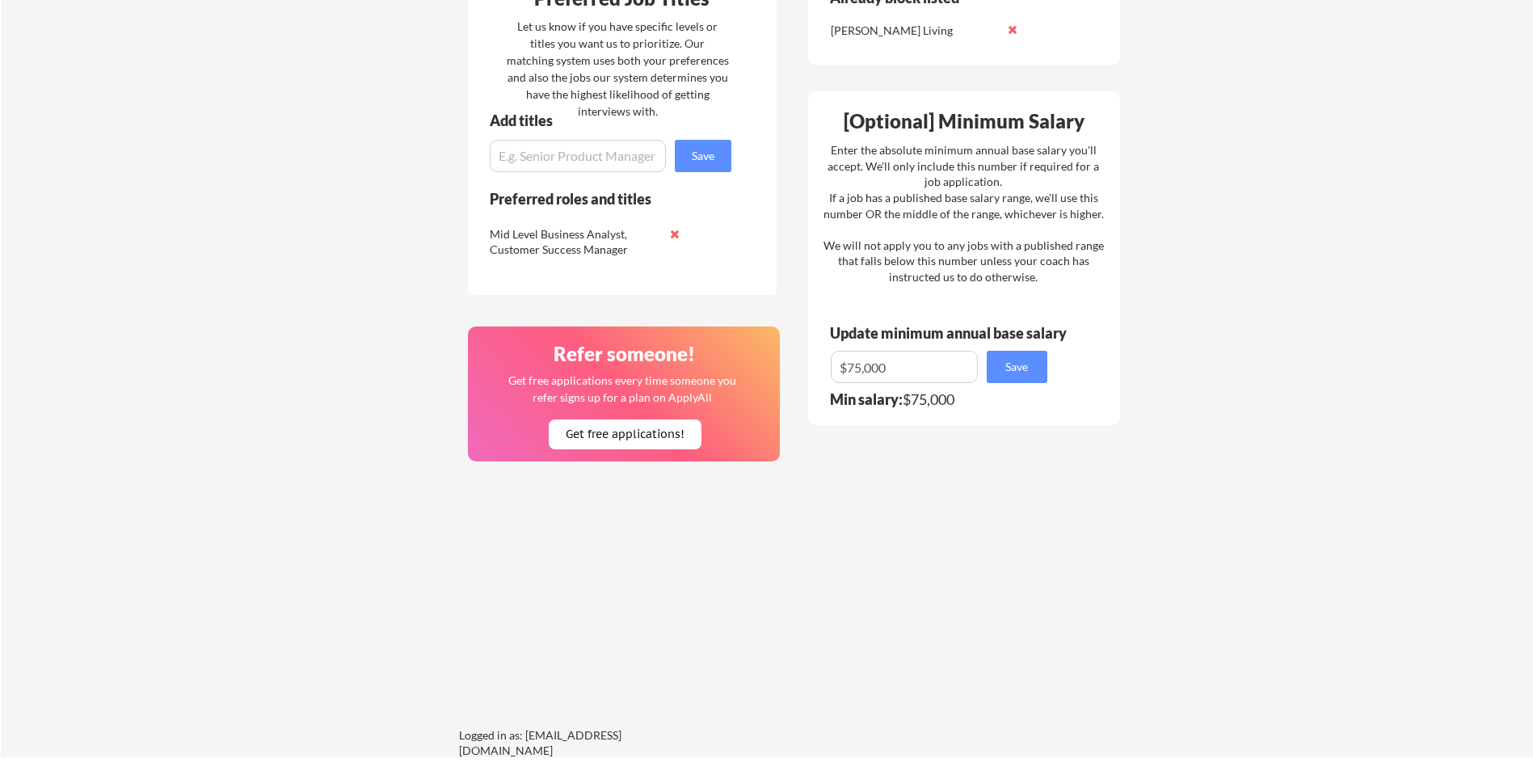
click at [932, 375] on input "input" at bounding box center [904, 367] width 147 height 32
click at [932, 376] on input "input" at bounding box center [904, 367] width 147 height 32
click at [1031, 362] on button "Save" at bounding box center [1017, 367] width 61 height 32
click at [898, 366] on input "input" at bounding box center [904, 367] width 147 height 32
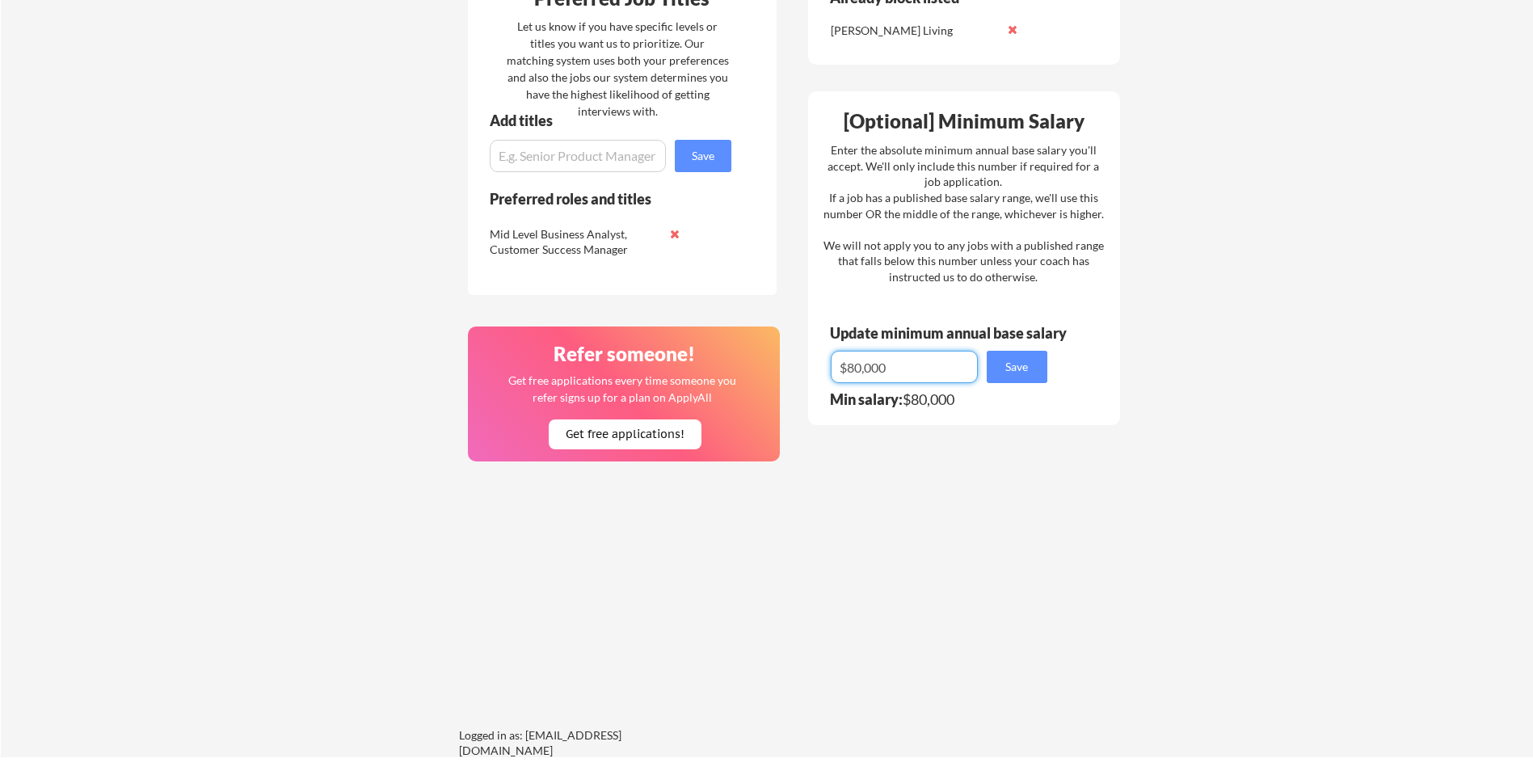
click at [898, 366] on input "input" at bounding box center [904, 367] width 147 height 32
type input "$75,000"
click at [1012, 366] on button "Save" at bounding box center [1017, 367] width 61 height 32
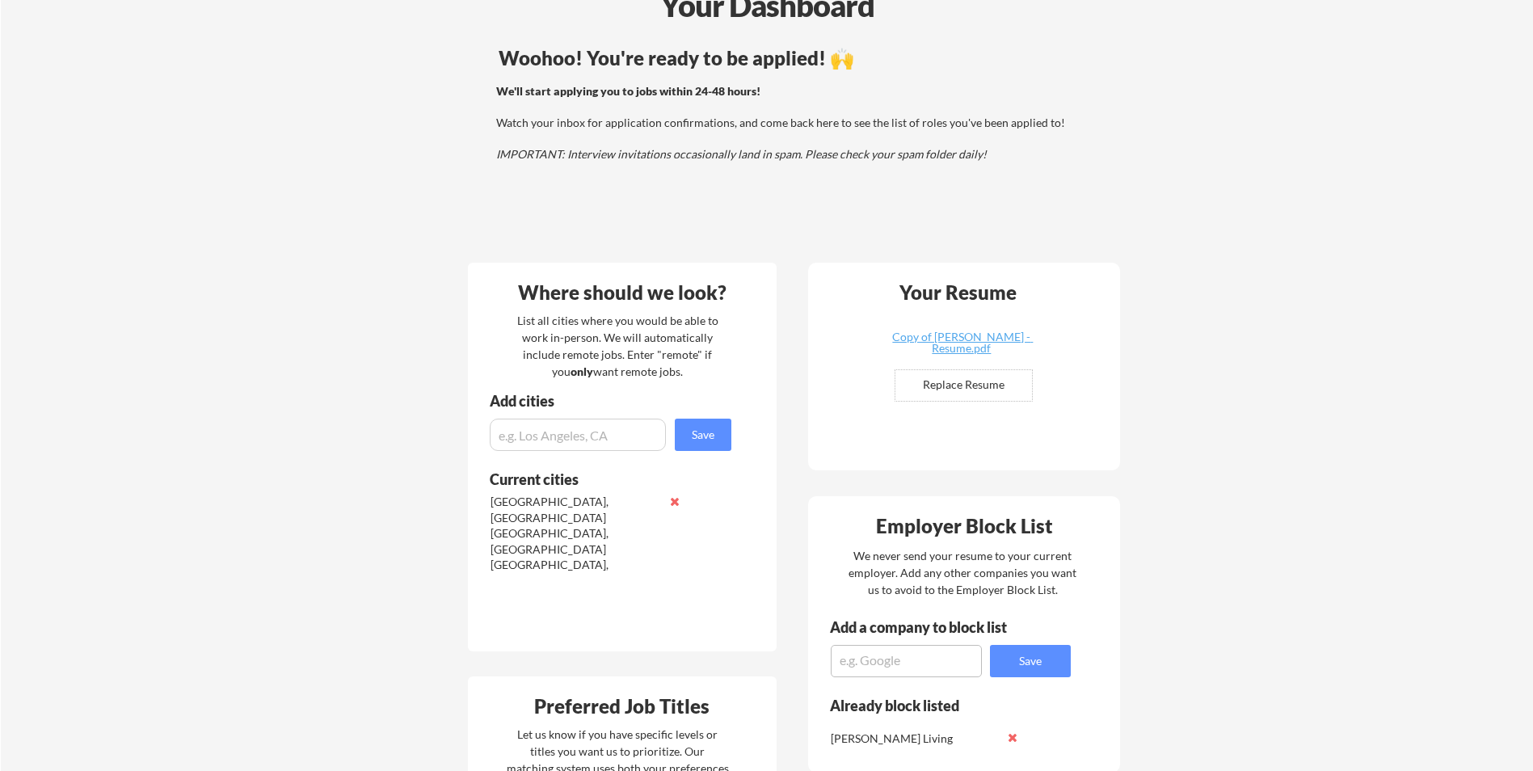
scroll to position [0, 0]
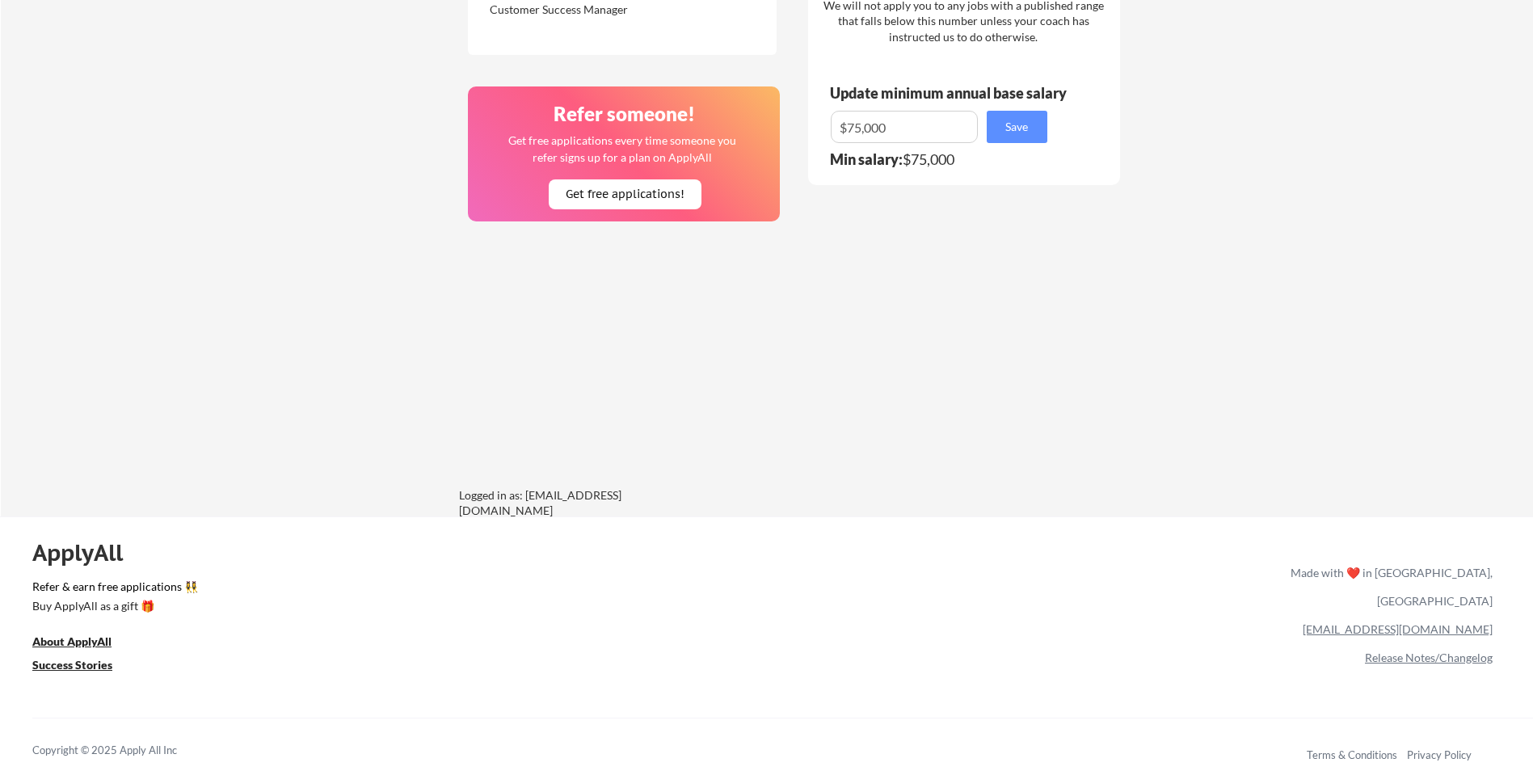
scroll to position [1050, 0]
click at [86, 661] on u "Success Stories" at bounding box center [72, 662] width 80 height 14
